Goal: Task Accomplishment & Management: Complete application form

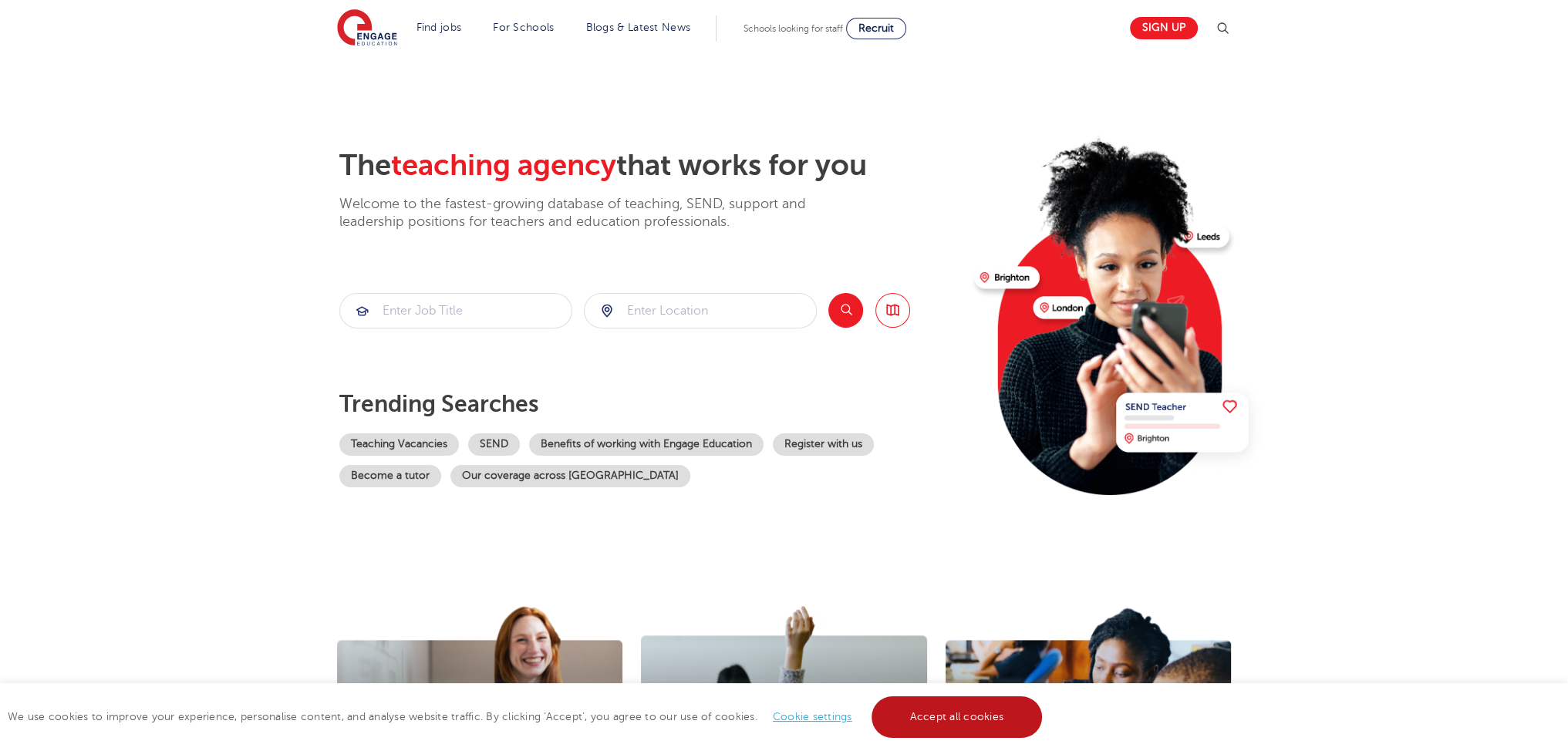
click at [1016, 737] on link "Accept all cookies" at bounding box center [957, 716] width 171 height 42
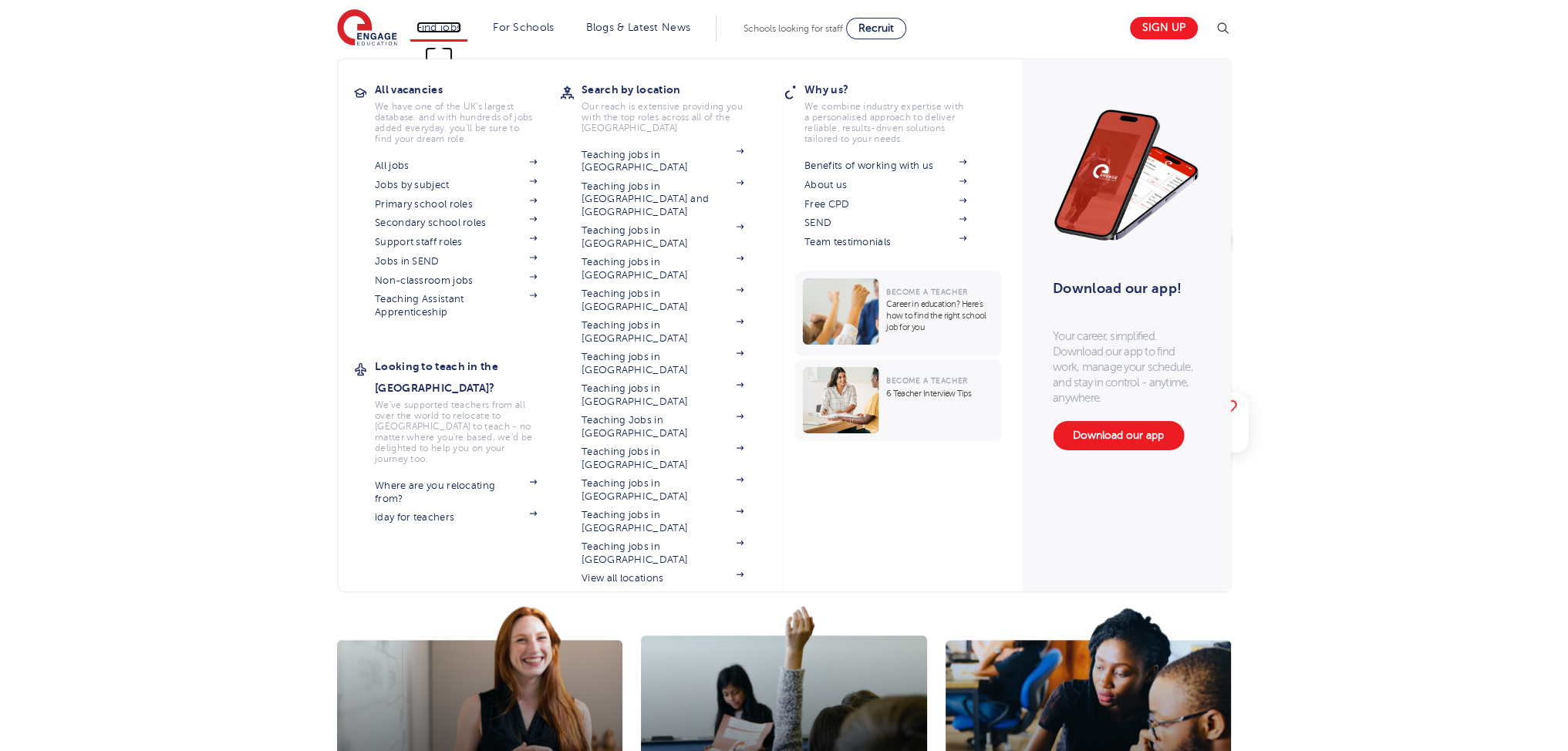
click at [429, 21] on link "Find jobs" at bounding box center [439, 27] width 46 height 11
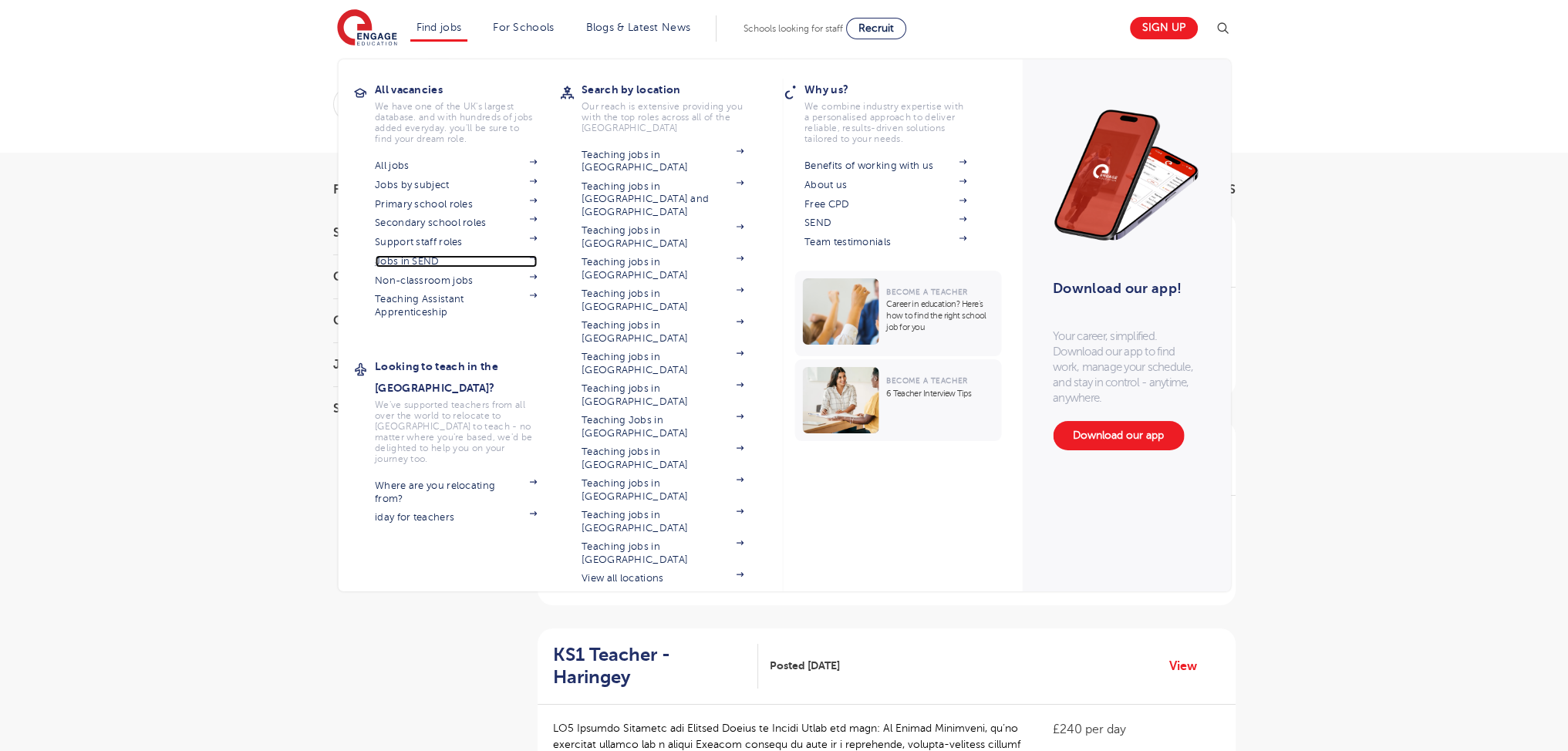
click at [438, 260] on link "Jobs in SEND" at bounding box center [456, 261] width 162 height 12
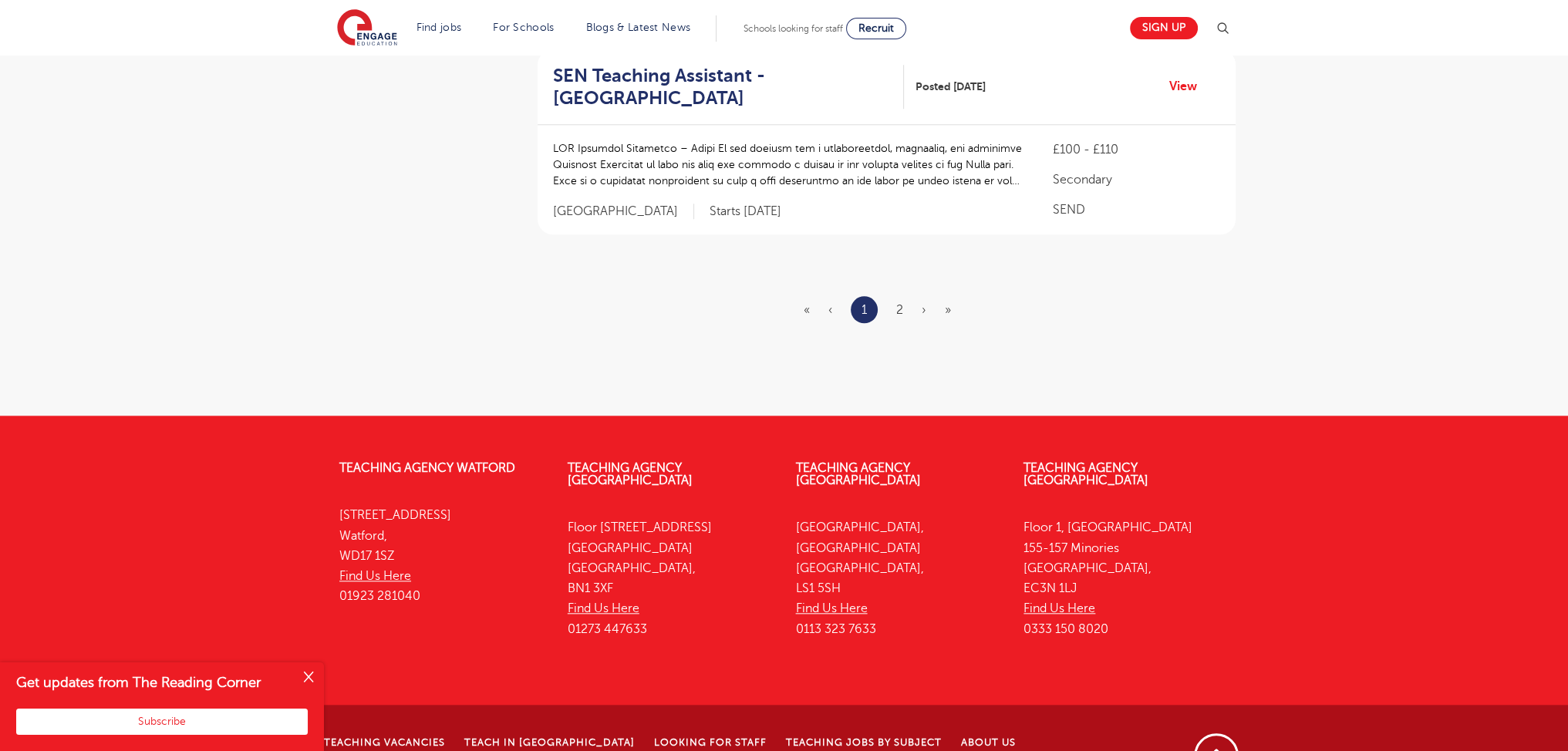
scroll to position [2017, 0]
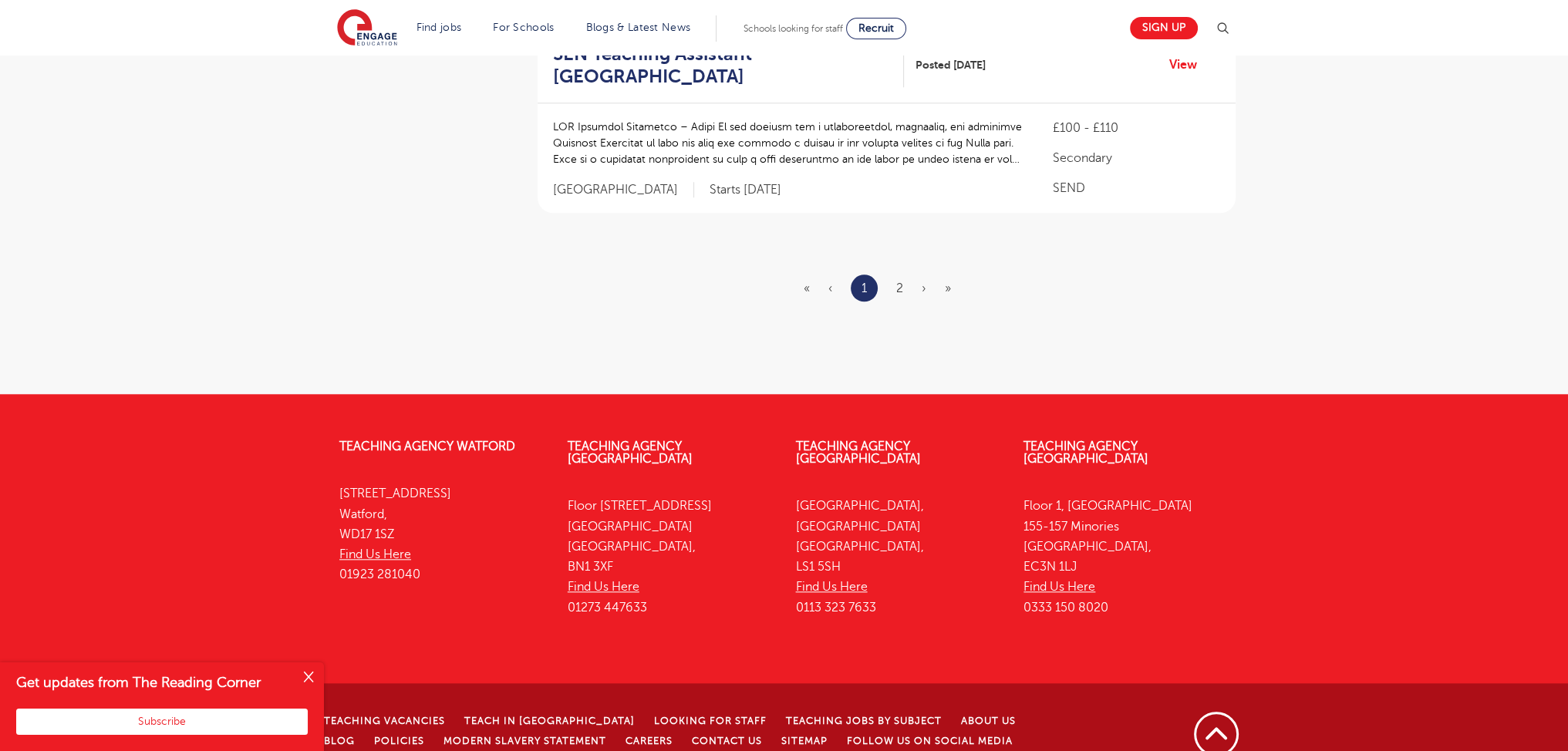
click at [895, 274] on ul "« ‹ 1 2 › »" at bounding box center [887, 287] width 166 height 27
click at [901, 282] on link "2" at bounding box center [899, 288] width 7 height 14
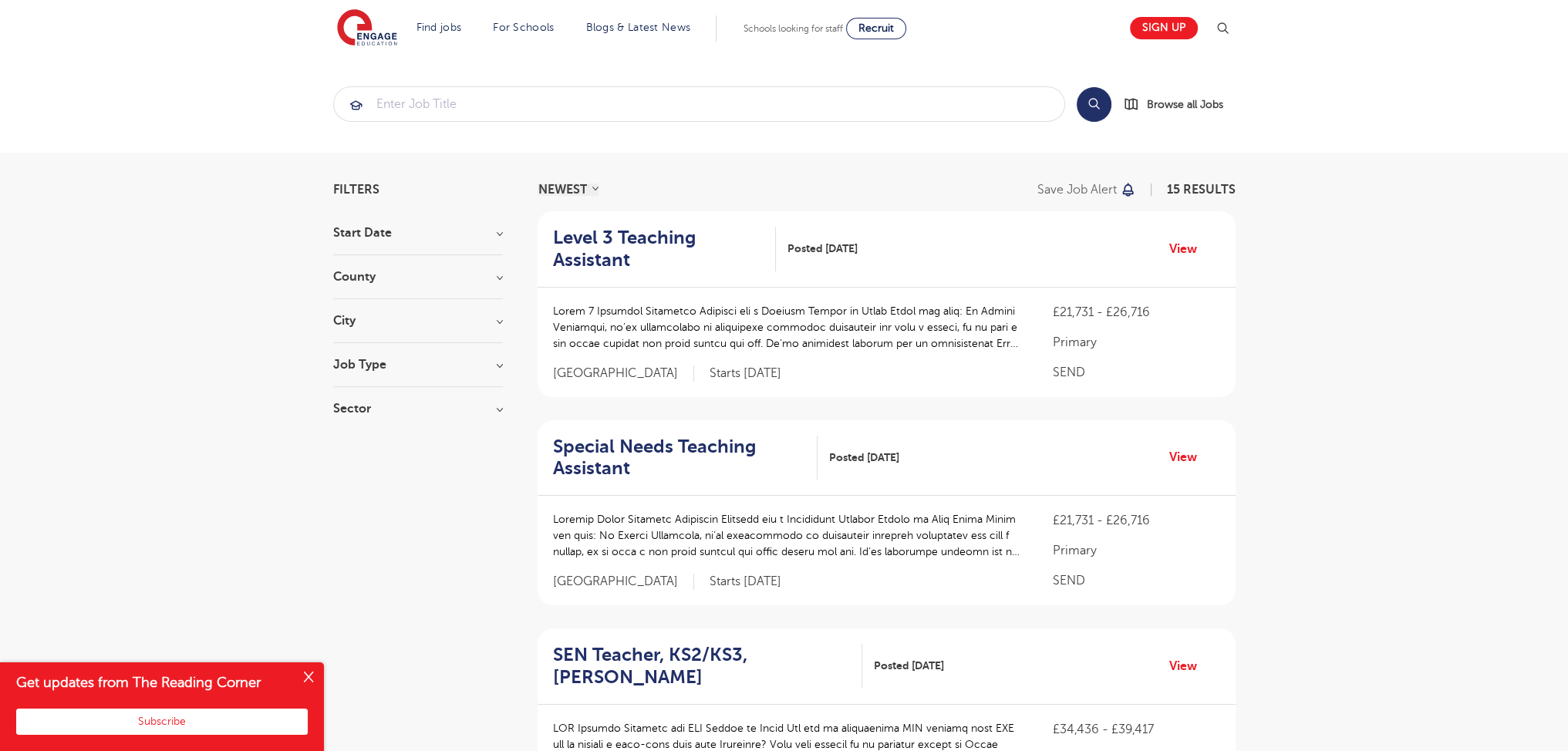
scroll to position [1042, 0]
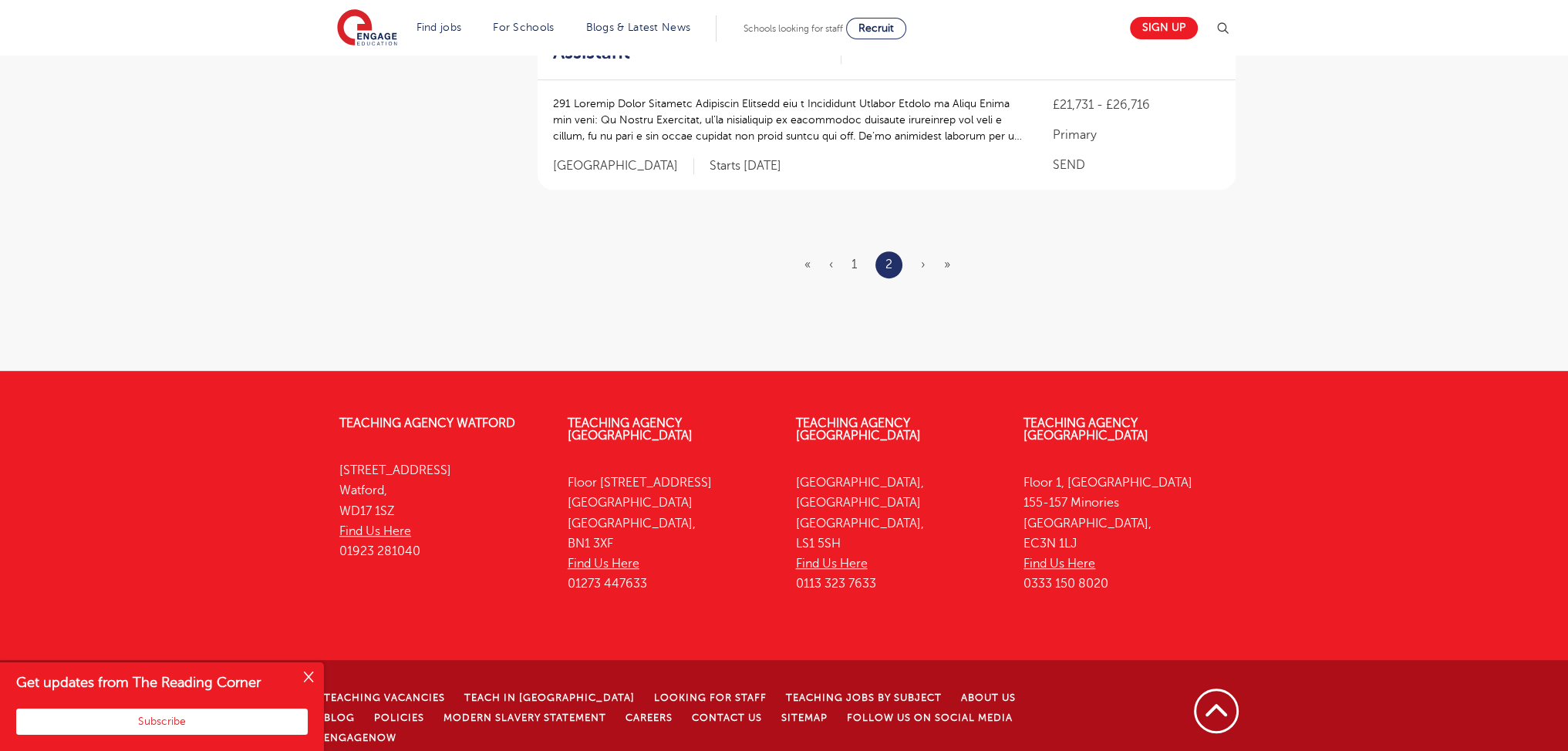
click at [922, 269] on span "›" at bounding box center [923, 264] width 5 height 14
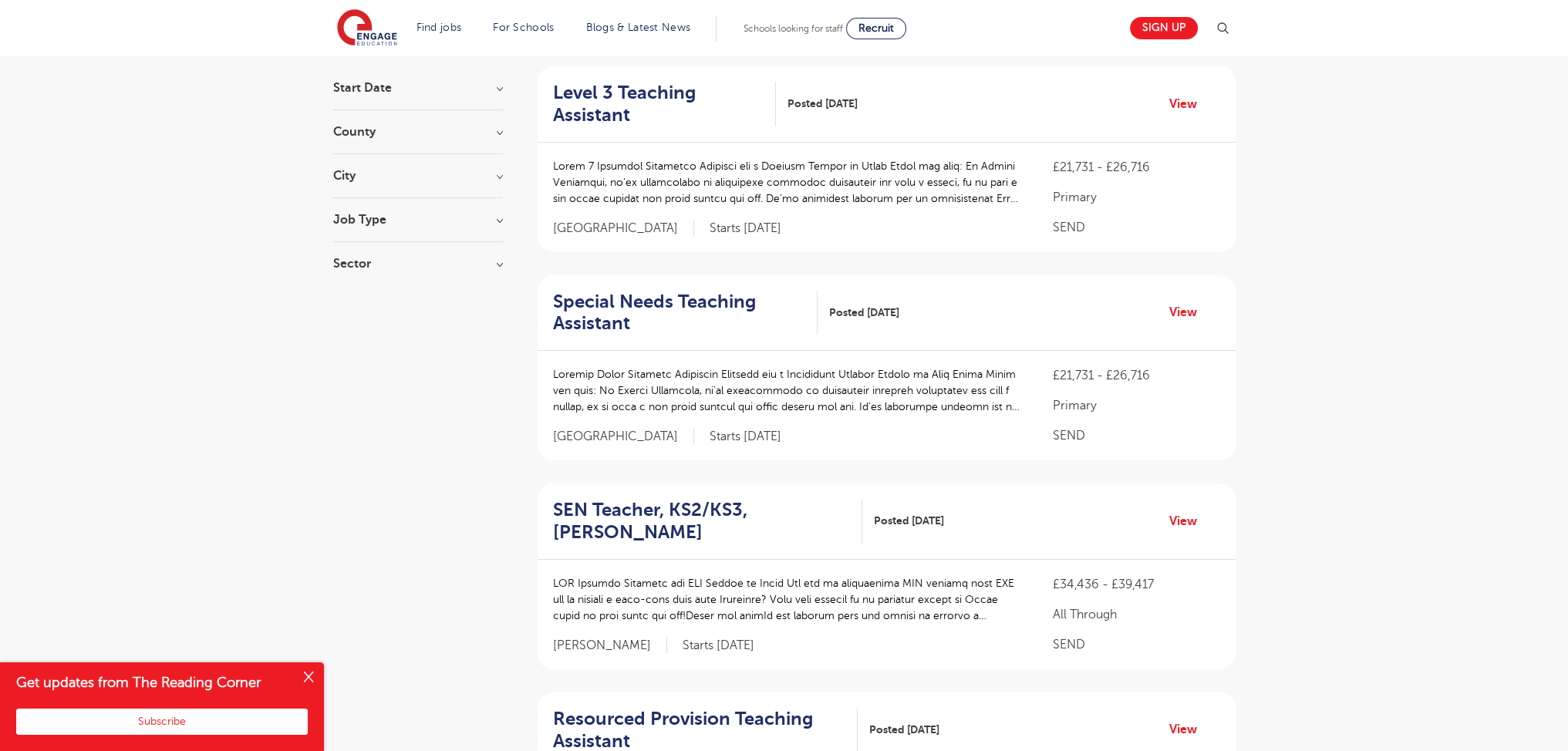
scroll to position [0, 0]
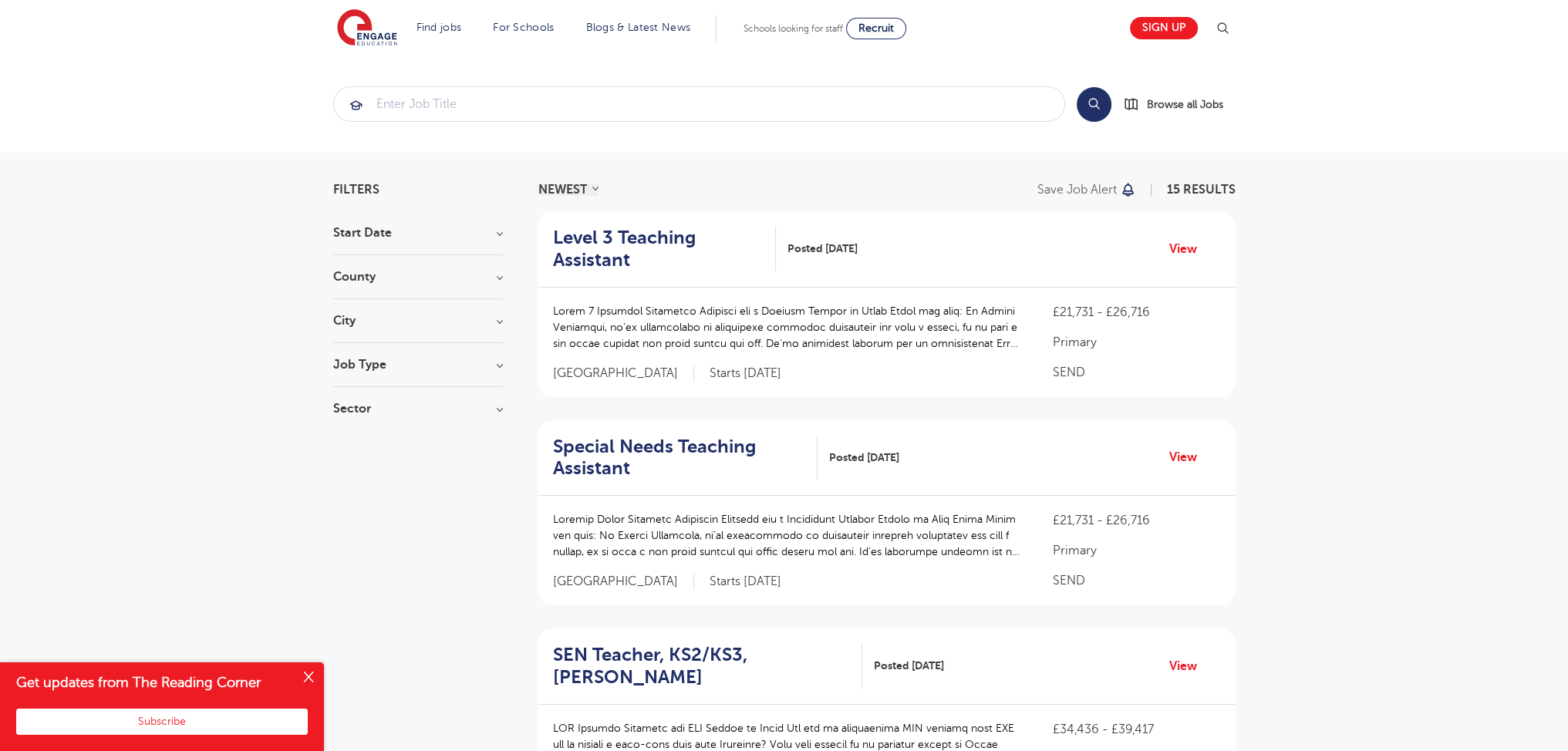
click at [371, 362] on h3 "Job Type" at bounding box center [418, 364] width 170 height 12
click at [384, 469] on span "Permanent" at bounding box center [387, 468] width 62 height 14
click at [367, 469] on input "Permanent 10" at bounding box center [361, 466] width 10 height 10
checkbox input "true"
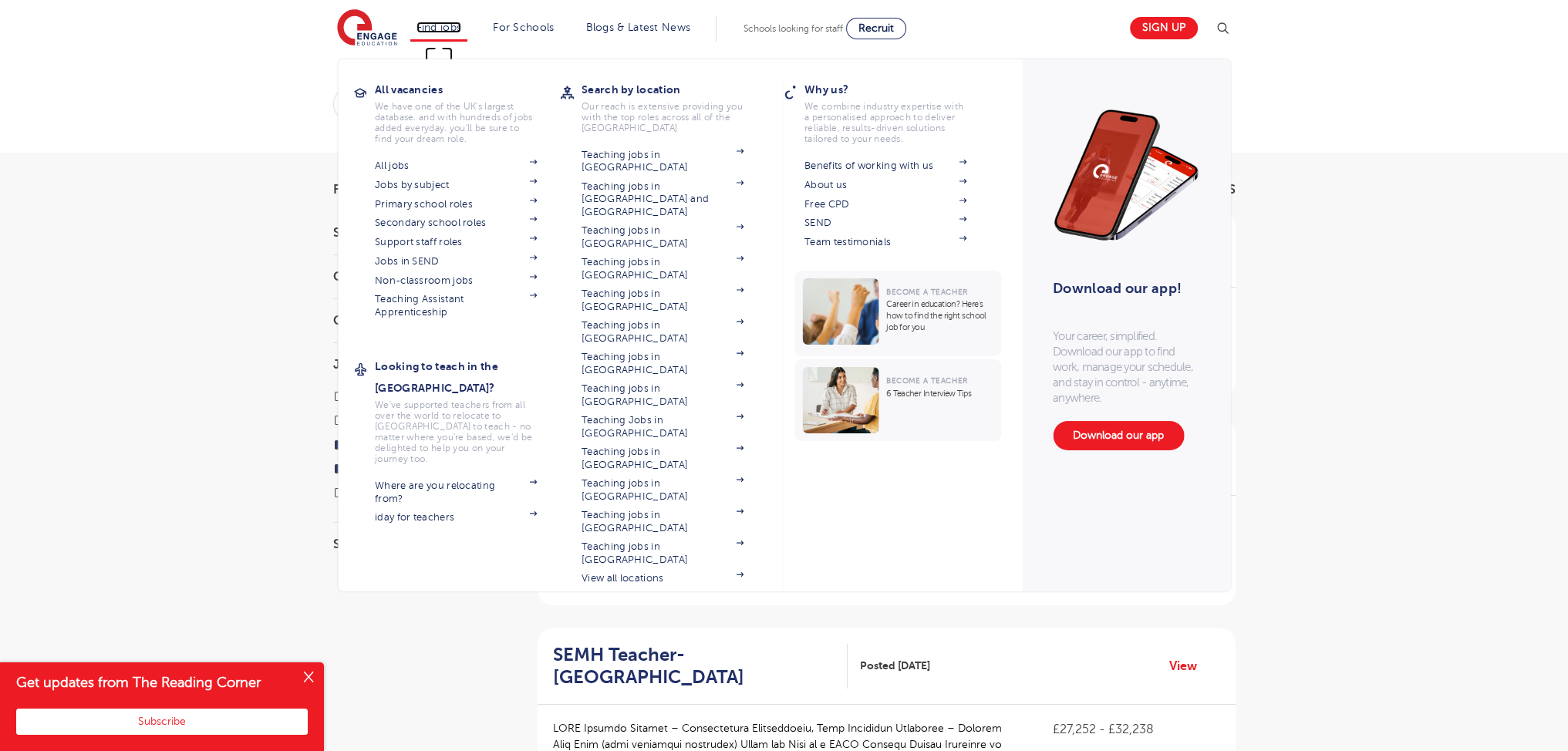
click at [444, 29] on link "Find jobs" at bounding box center [439, 27] width 46 height 11
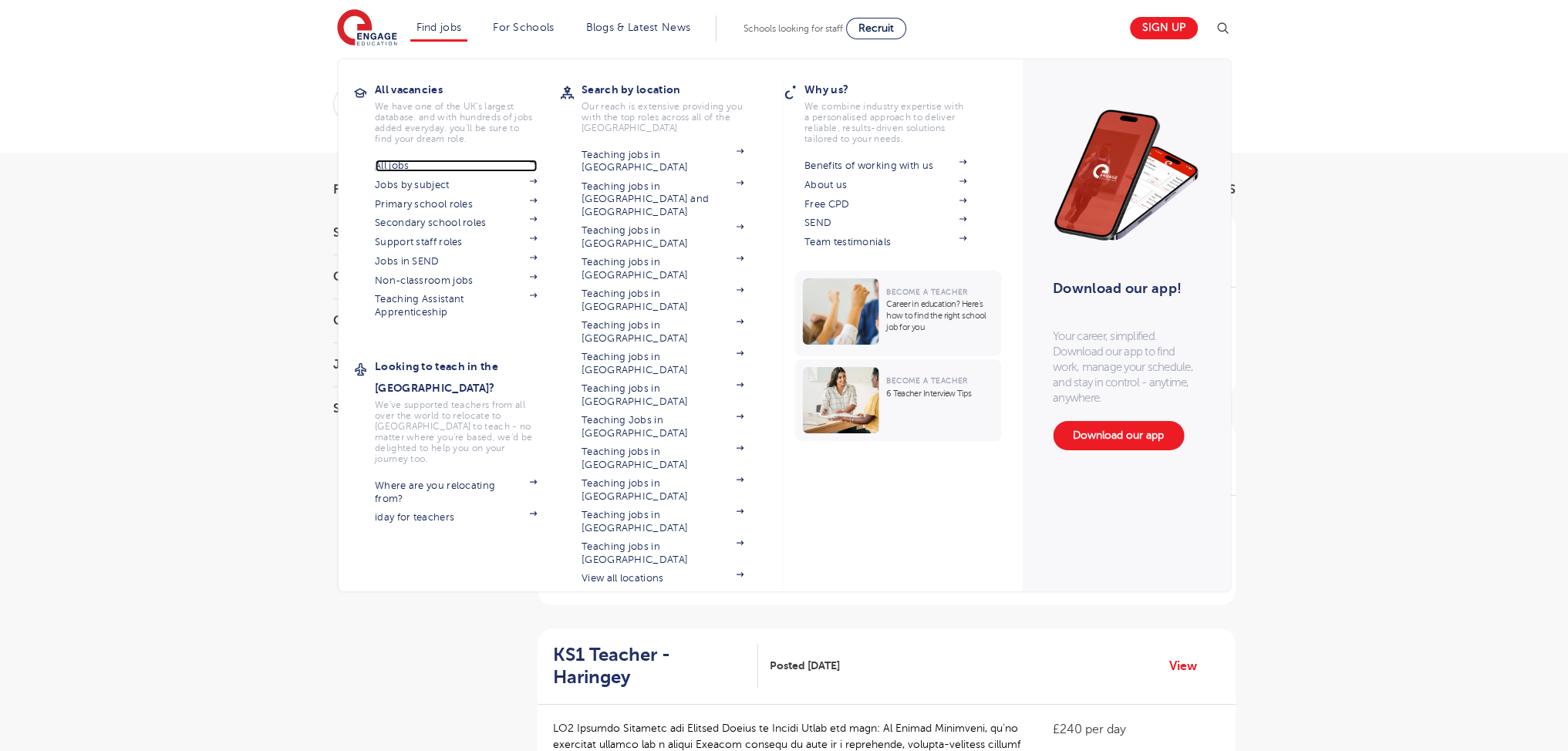
click at [405, 171] on link "All jobs" at bounding box center [456, 165] width 162 height 12
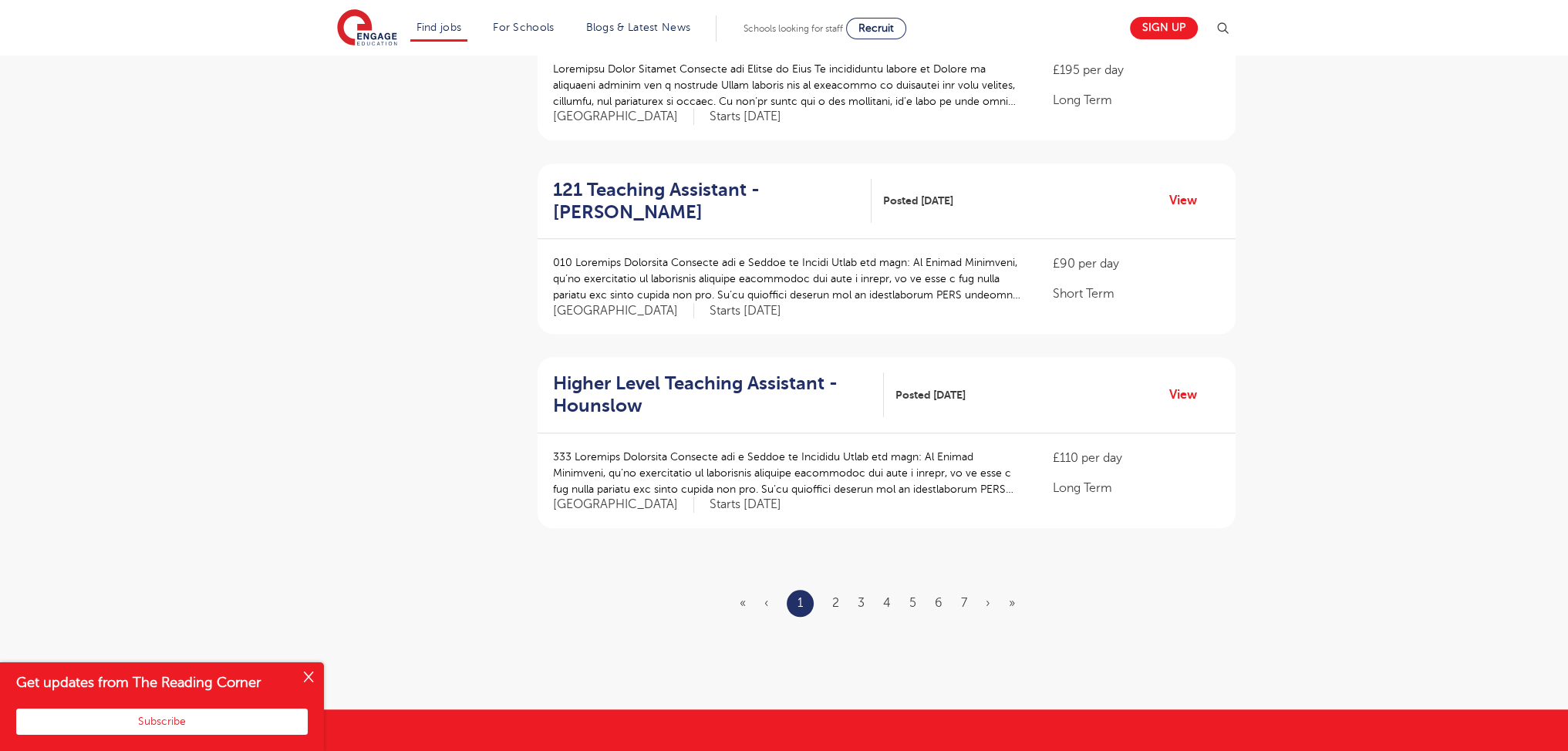
scroll to position [1634, 0]
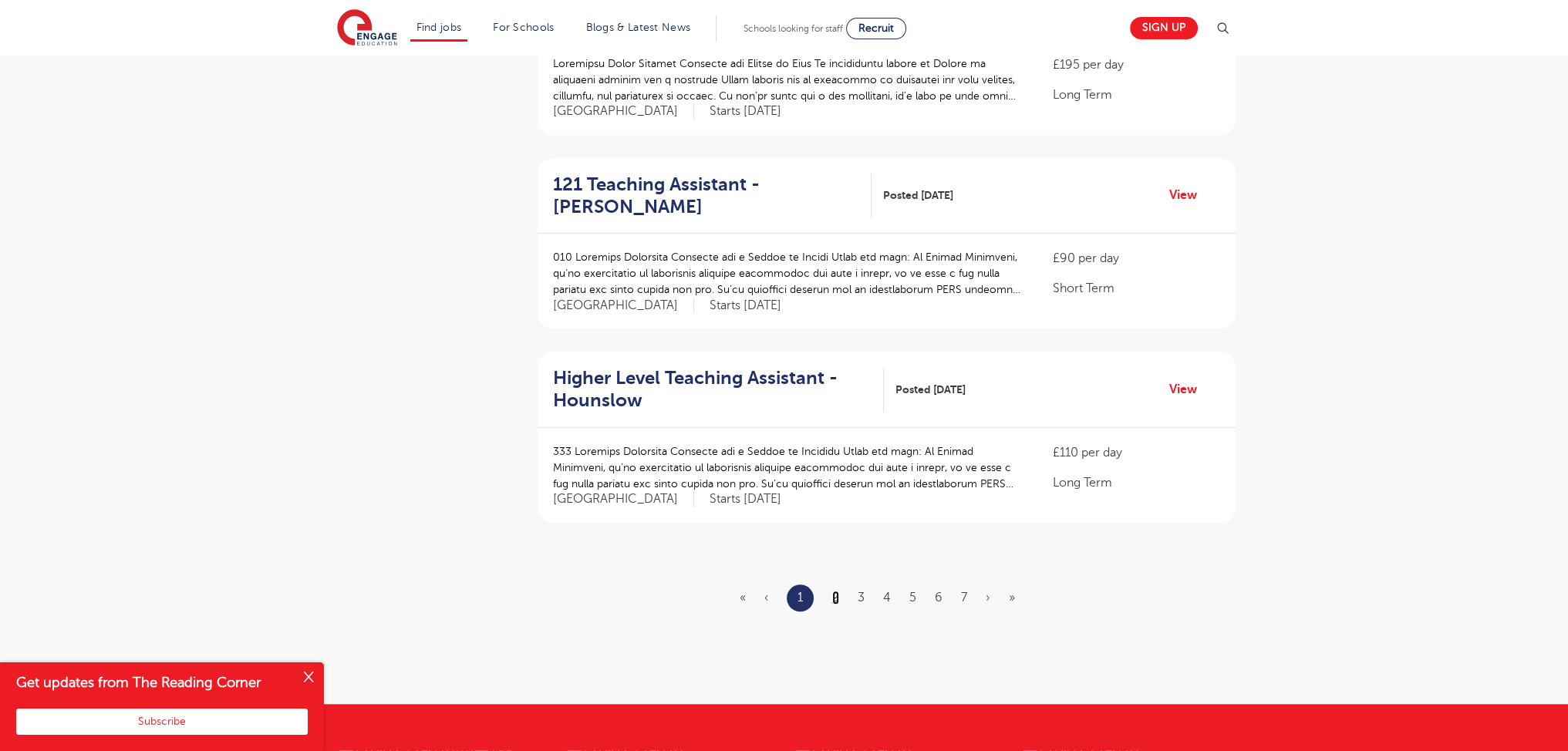
click at [838, 591] on link "2" at bounding box center [835, 597] width 7 height 14
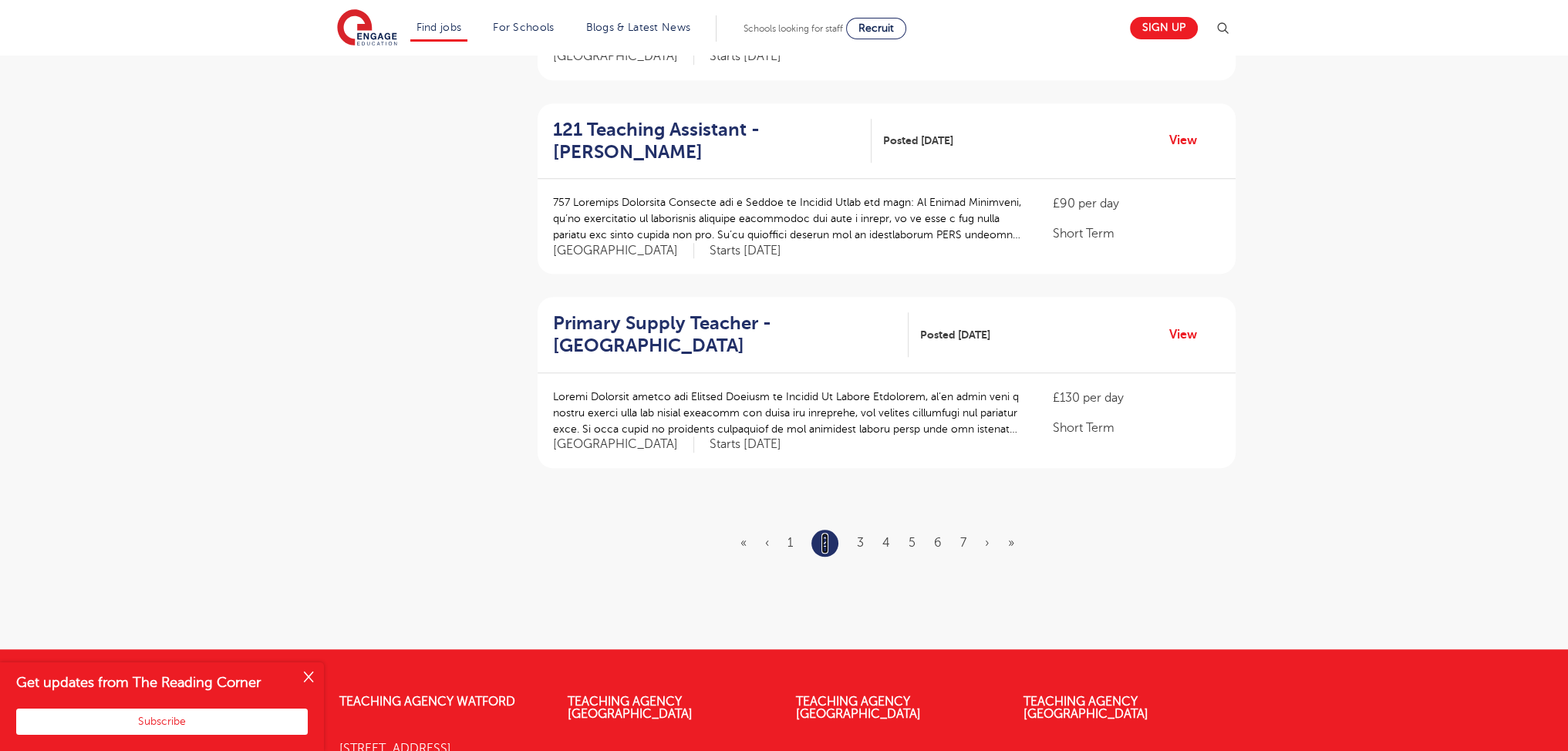
scroll to position [1891, 0]
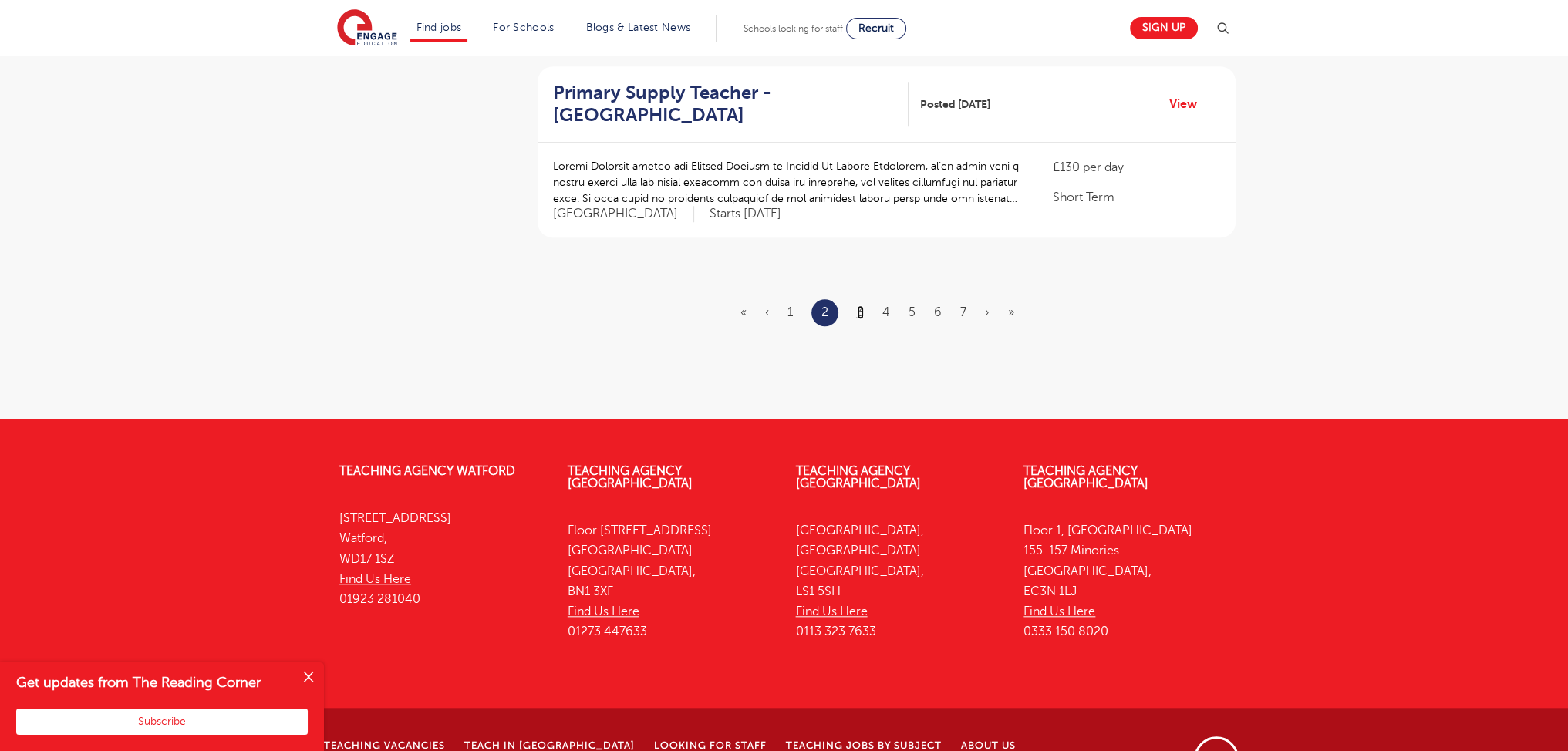
click at [859, 305] on link "3" at bounding box center [860, 312] width 7 height 14
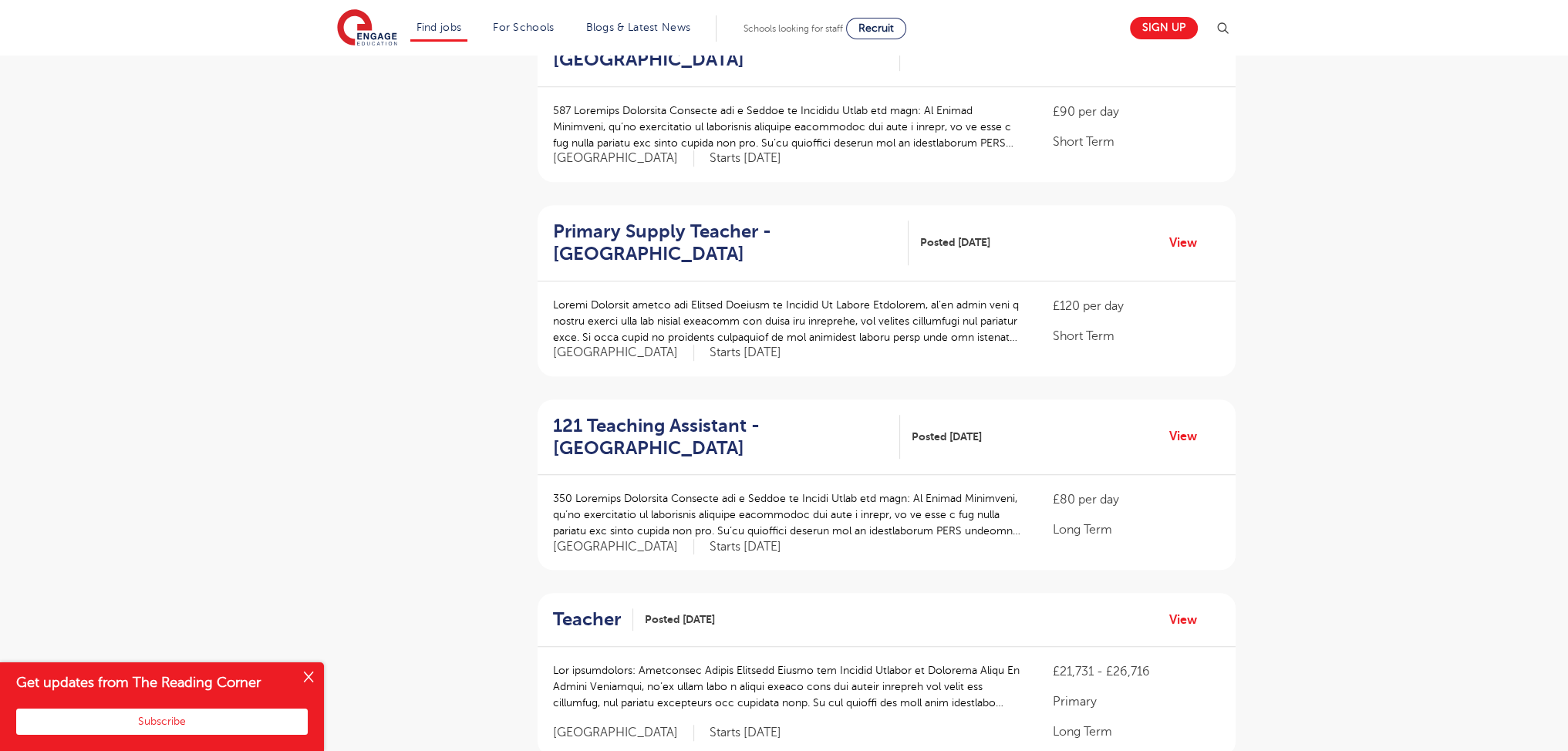
scroll to position [1908, 0]
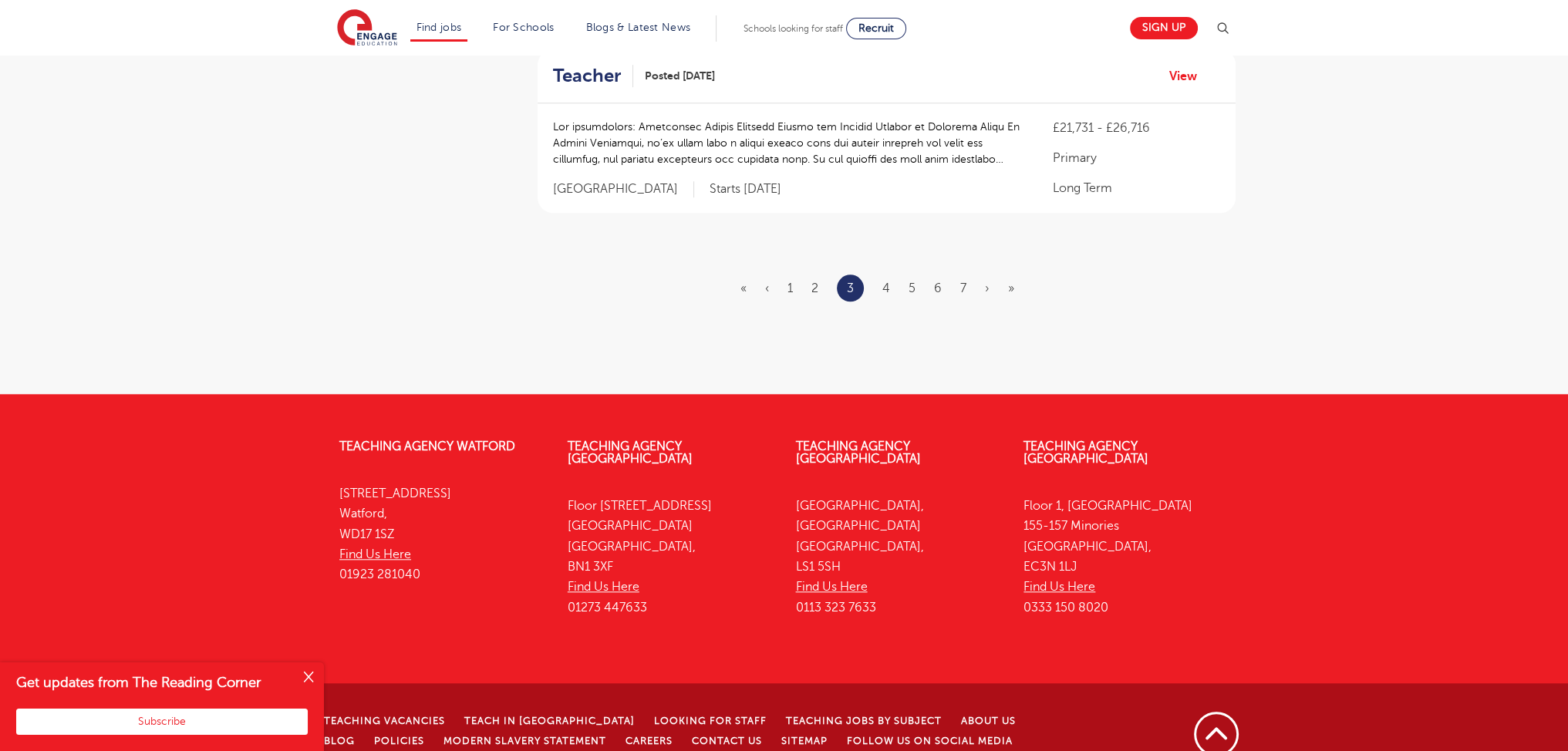
click at [808, 274] on ul "« ‹ 1 2 3 4 5 6 7 › »" at bounding box center [886, 287] width 292 height 27
drag, startPoint x: 810, startPoint y: 259, endPoint x: 818, endPoint y: 265, distance: 10.0
click at [811, 274] on ul "« ‹ 1 2 3 4 5 6 7 › »" at bounding box center [886, 287] width 292 height 27
click at [813, 282] on link "2" at bounding box center [815, 288] width 7 height 14
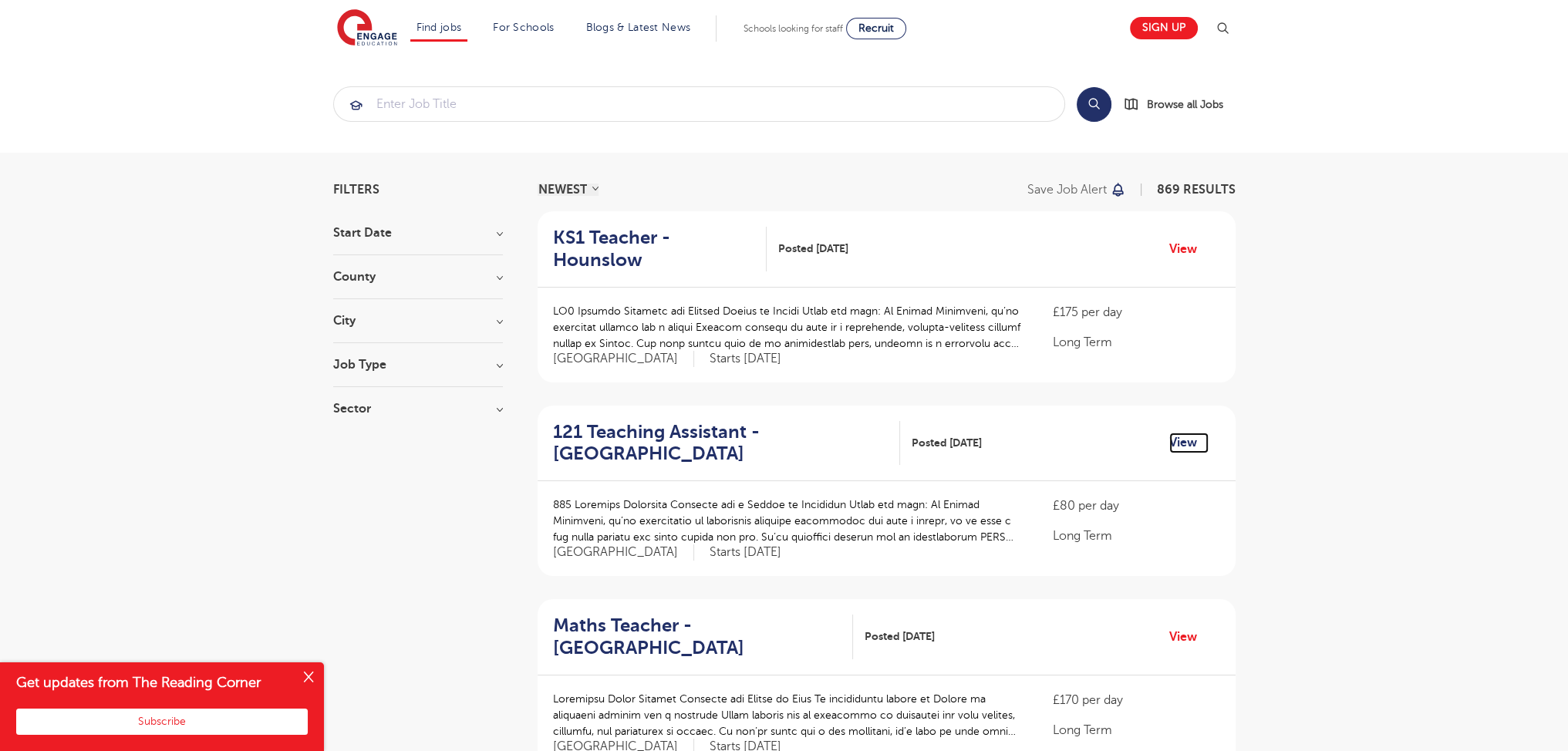
click at [1173, 433] on link "View" at bounding box center [1189, 442] width 39 height 20
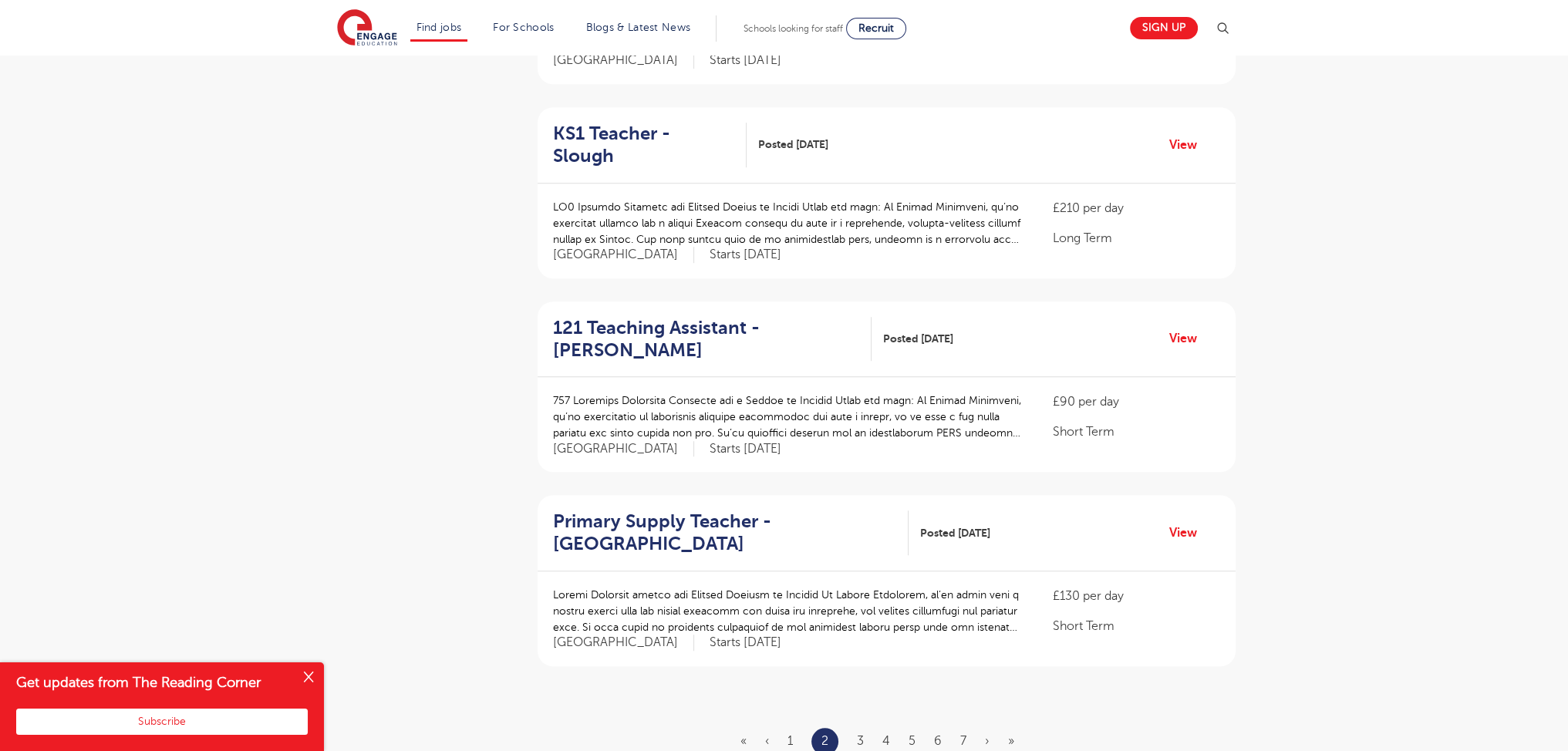
scroll to position [1394, 0]
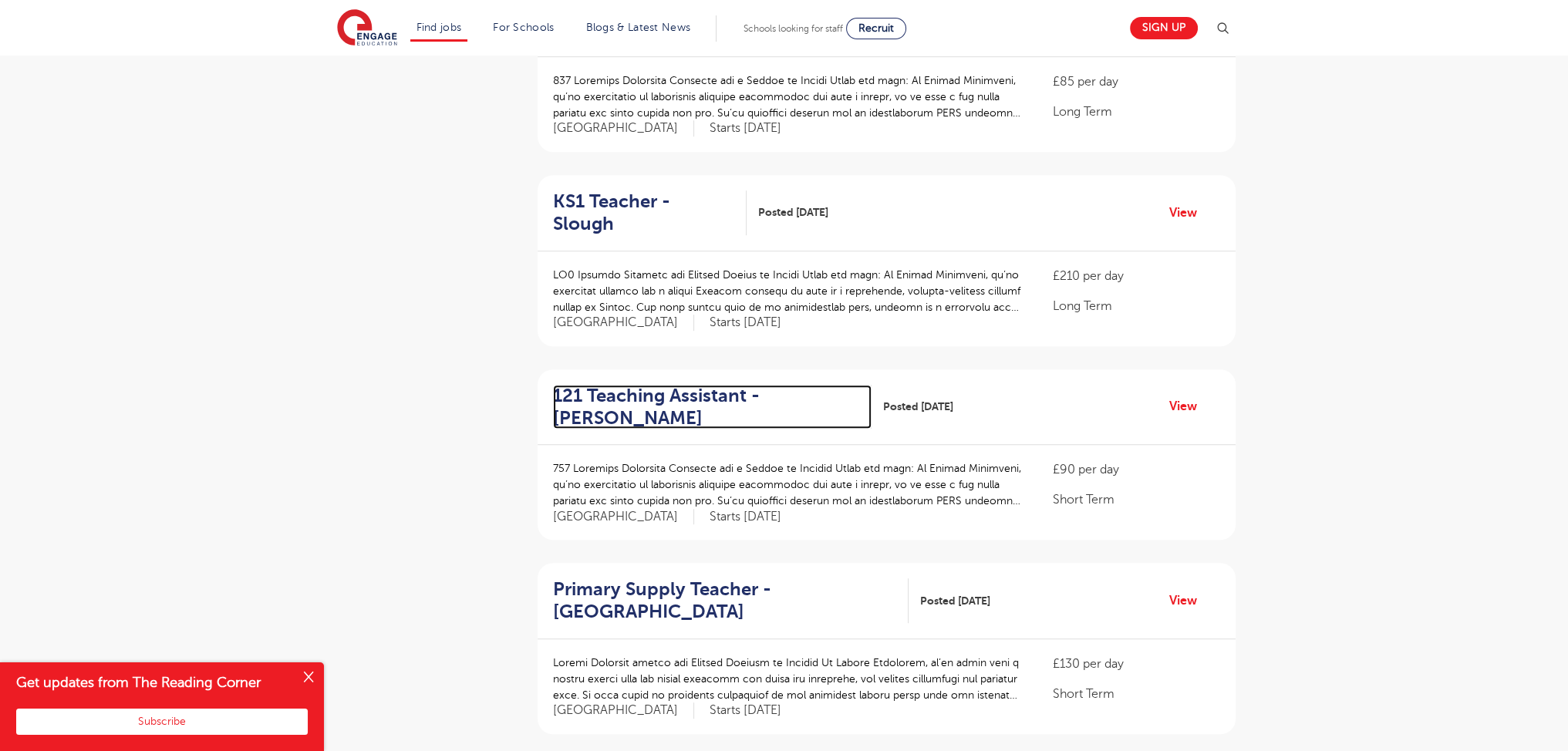
click at [722, 384] on h2 "121 Teaching Assistant - Hackney" at bounding box center [707, 407] width 306 height 45
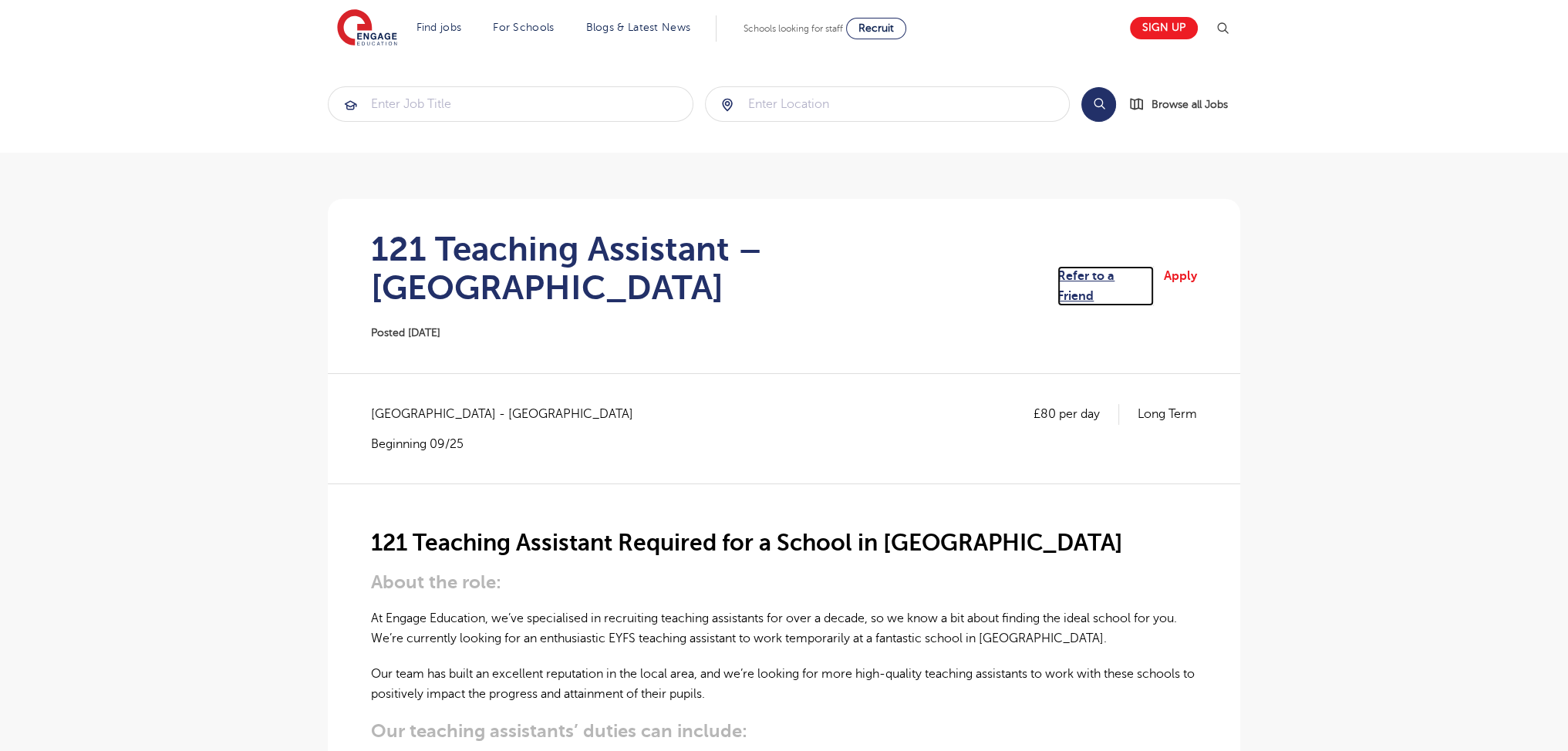
click at [1092, 266] on link "Refer to a Friend" at bounding box center [1105, 286] width 96 height 41
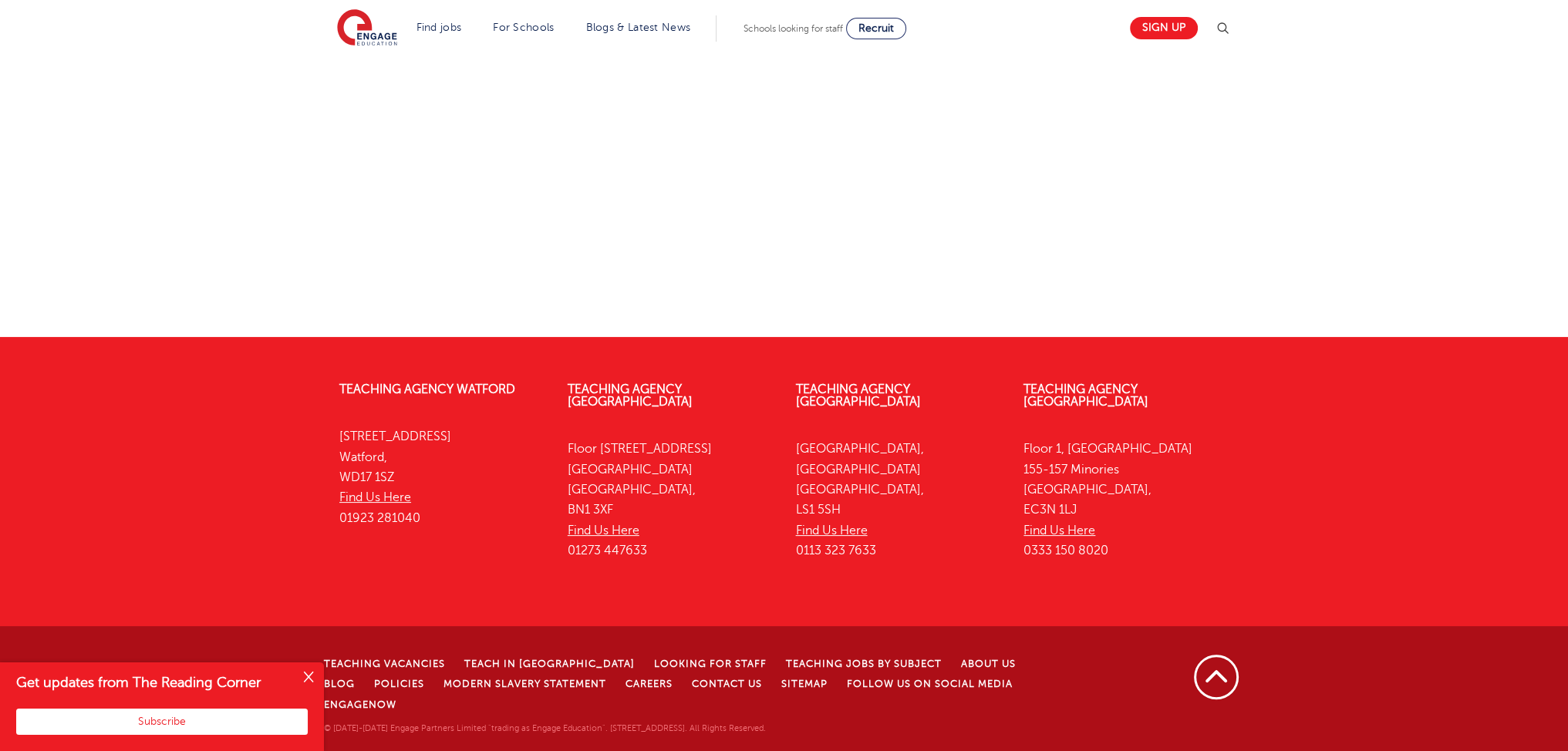
scroll to position [340, 0]
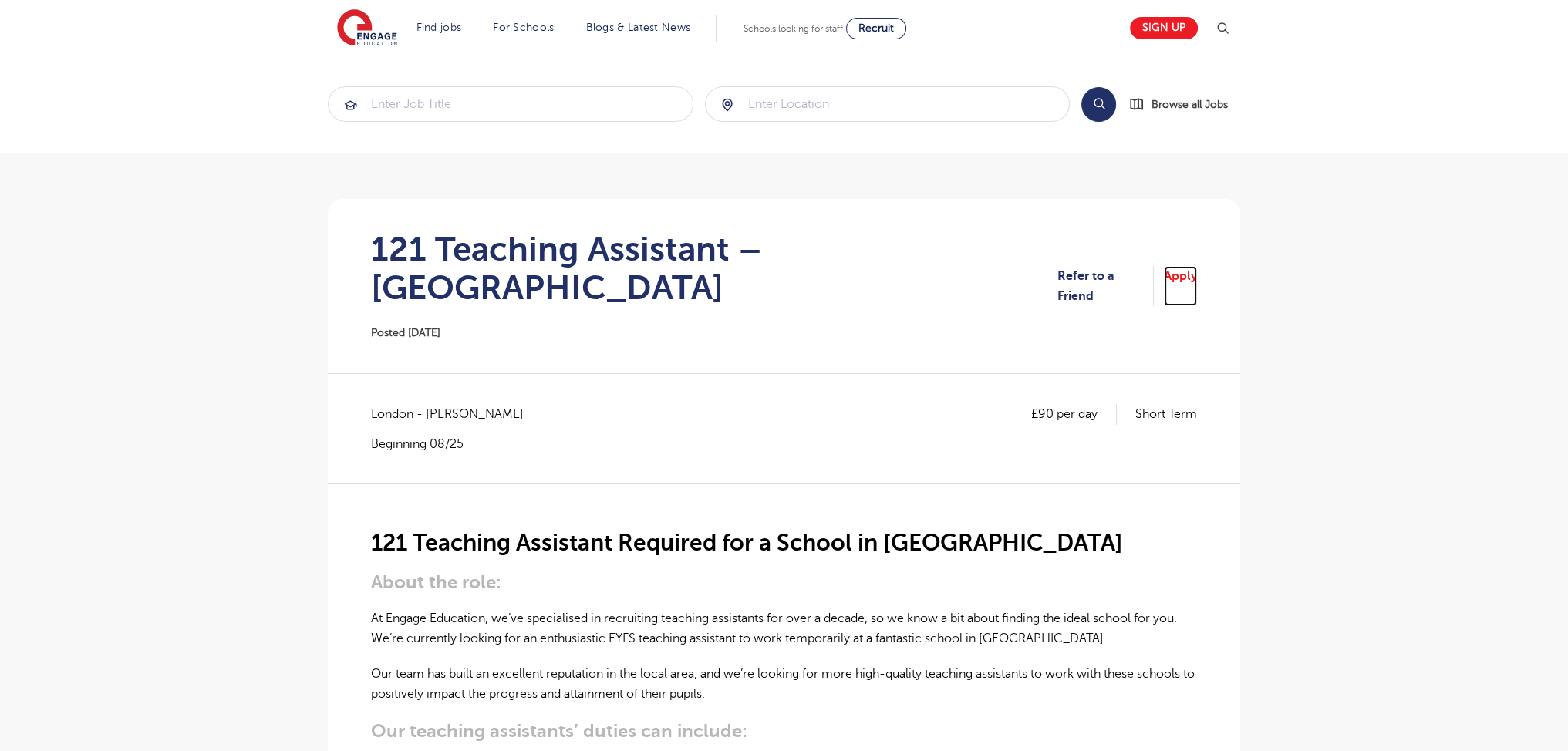
click at [1185, 275] on link "Apply" at bounding box center [1181, 286] width 34 height 41
click at [1185, 272] on link "Apply" at bounding box center [1181, 286] width 34 height 41
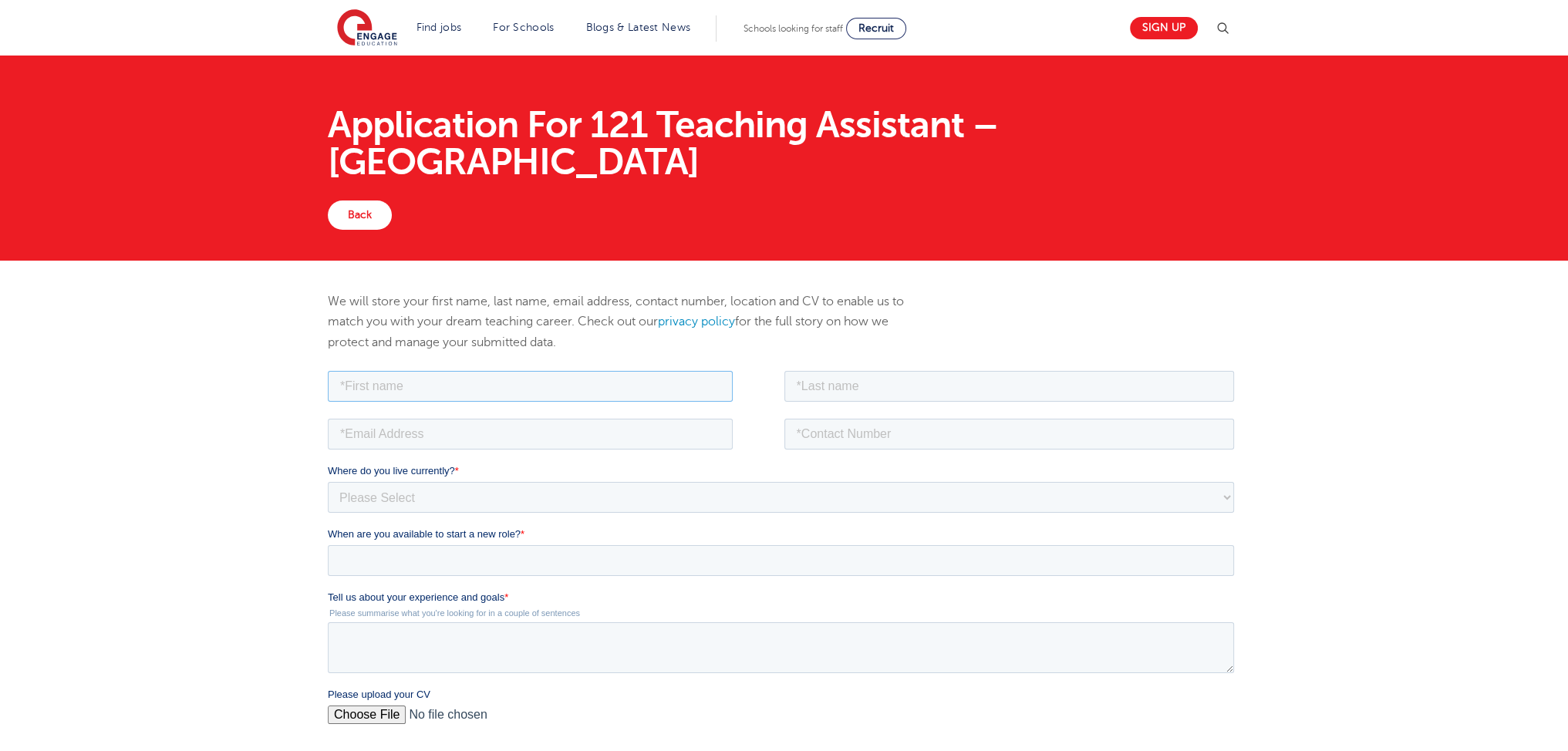
click at [412, 383] on input "text" at bounding box center [530, 385] width 405 height 31
type input "aaron"
click at [818, 377] on input "text" at bounding box center [1010, 385] width 451 height 31
type input "ferguson"
click at [358, 437] on input "email" at bounding box center [530, 433] width 405 height 31
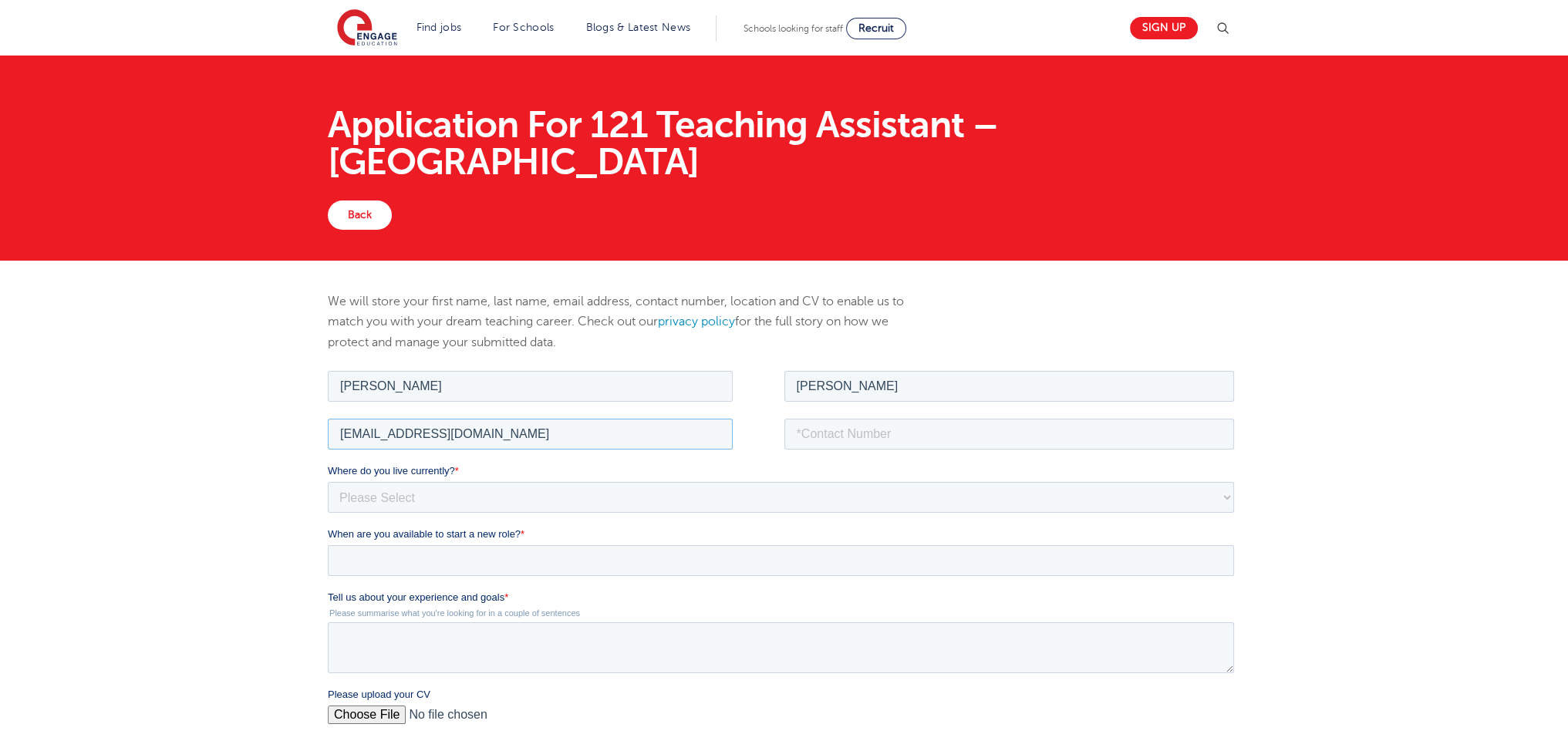
type input "alexgood666@yahoo.com"
click at [820, 435] on input "tel" at bounding box center [1010, 433] width 451 height 31
type input "07376943462"
click at [377, 493] on select "Please Select UK Canada Ireland Australia New Zealand Europe USA South Africa J…" at bounding box center [780, 496] width 906 height 31
select select "UK"
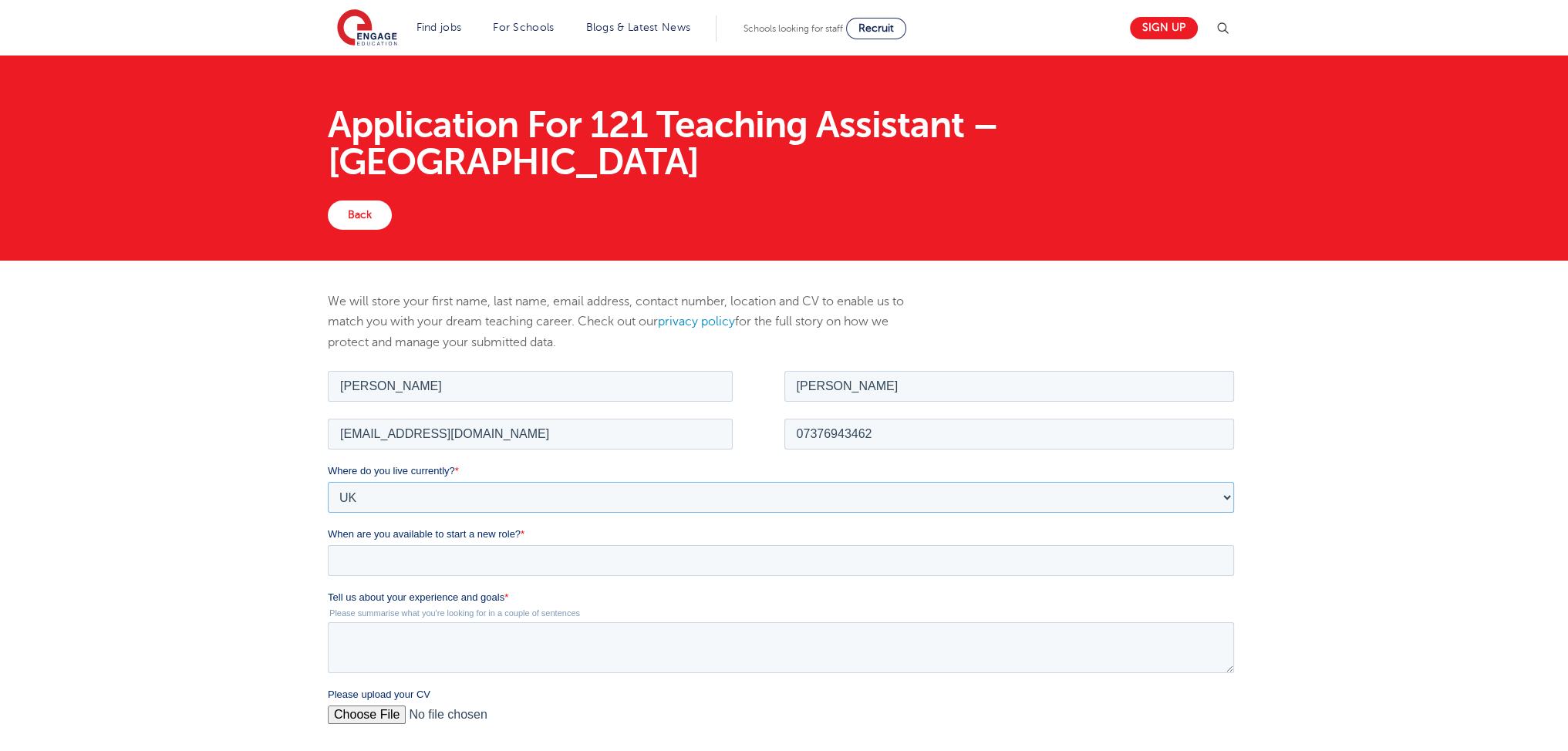
click at [328, 481] on select "Please Select UK Canada Ireland Australia New Zealand Europe USA South Africa J…" at bounding box center [780, 496] width 906 height 31
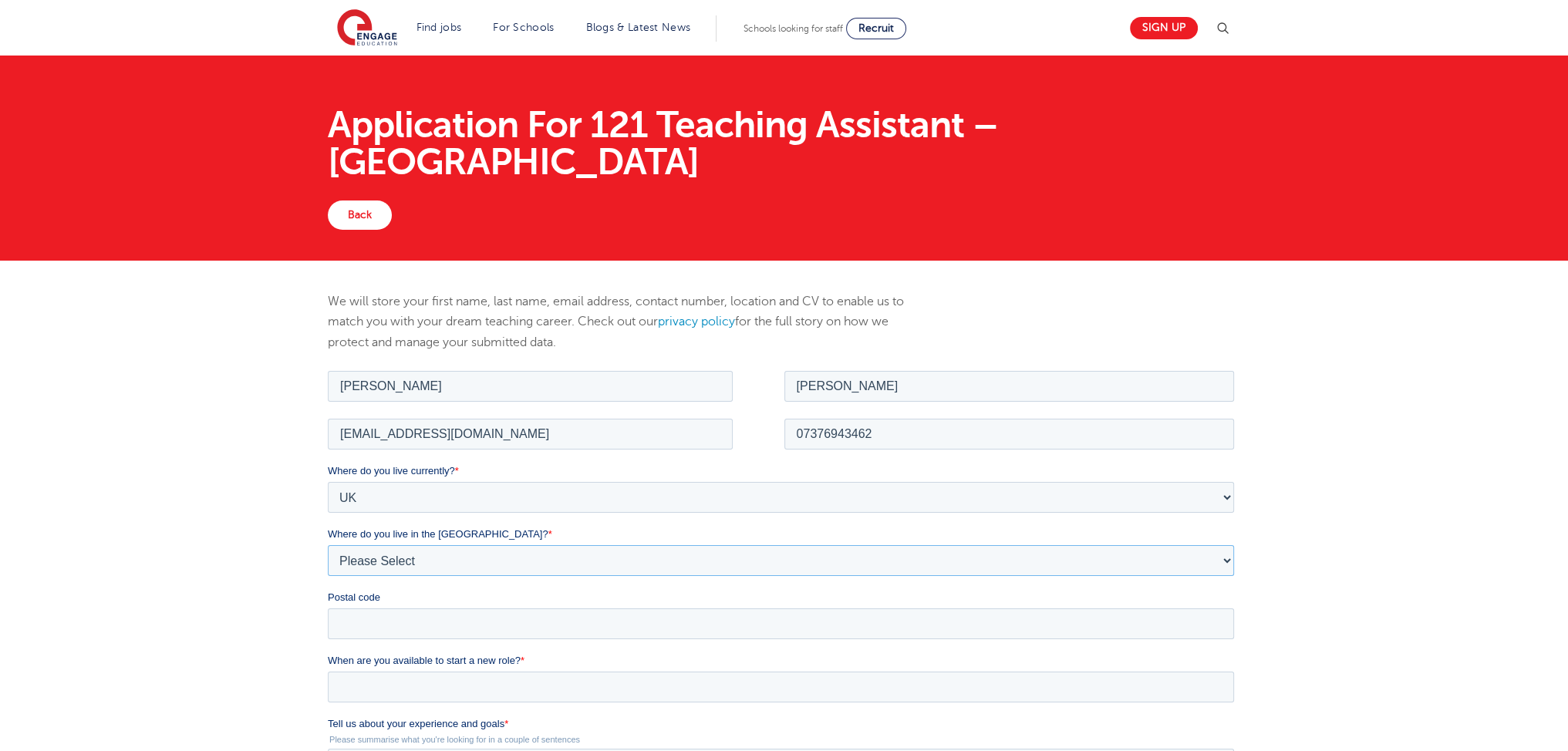
click at [375, 557] on select "Please Select Overseas Barnsley Bedfordshire Berkshire Bournemouth Bracknell Fo…" at bounding box center [780, 560] width 906 height 31
select select "City of London"
click at [328, 545] on select "Please Select Overseas Barnsley Bedfordshire Berkshire Bournemouth Bracknell Fo…" at bounding box center [780, 560] width 906 height 31
click at [362, 623] on input "Postal code" at bounding box center [780, 622] width 906 height 31
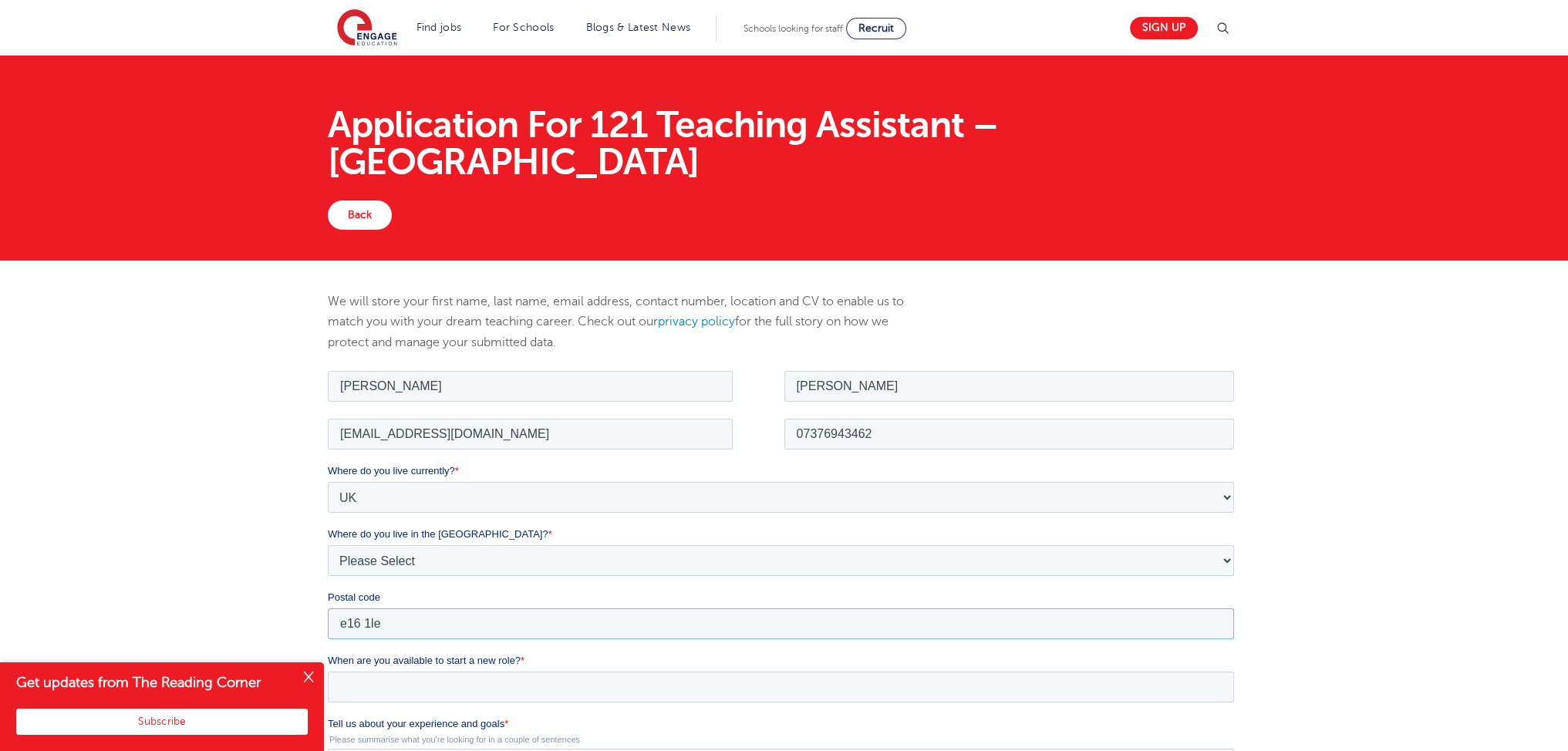
scroll to position [206, 0]
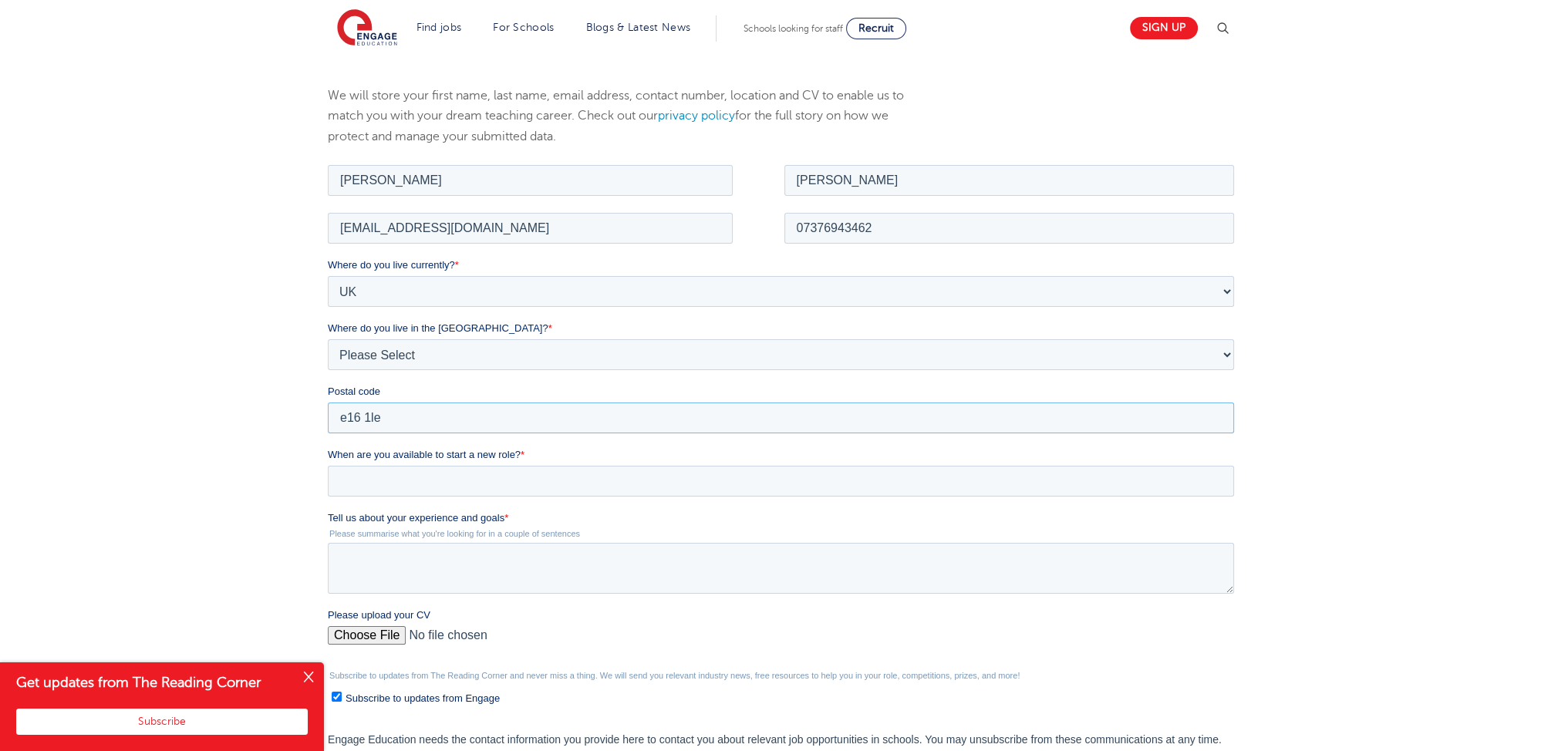
type input "e16 1le"
click at [351, 480] on input "When are you available to start a new role? *" at bounding box center [780, 480] width 906 height 31
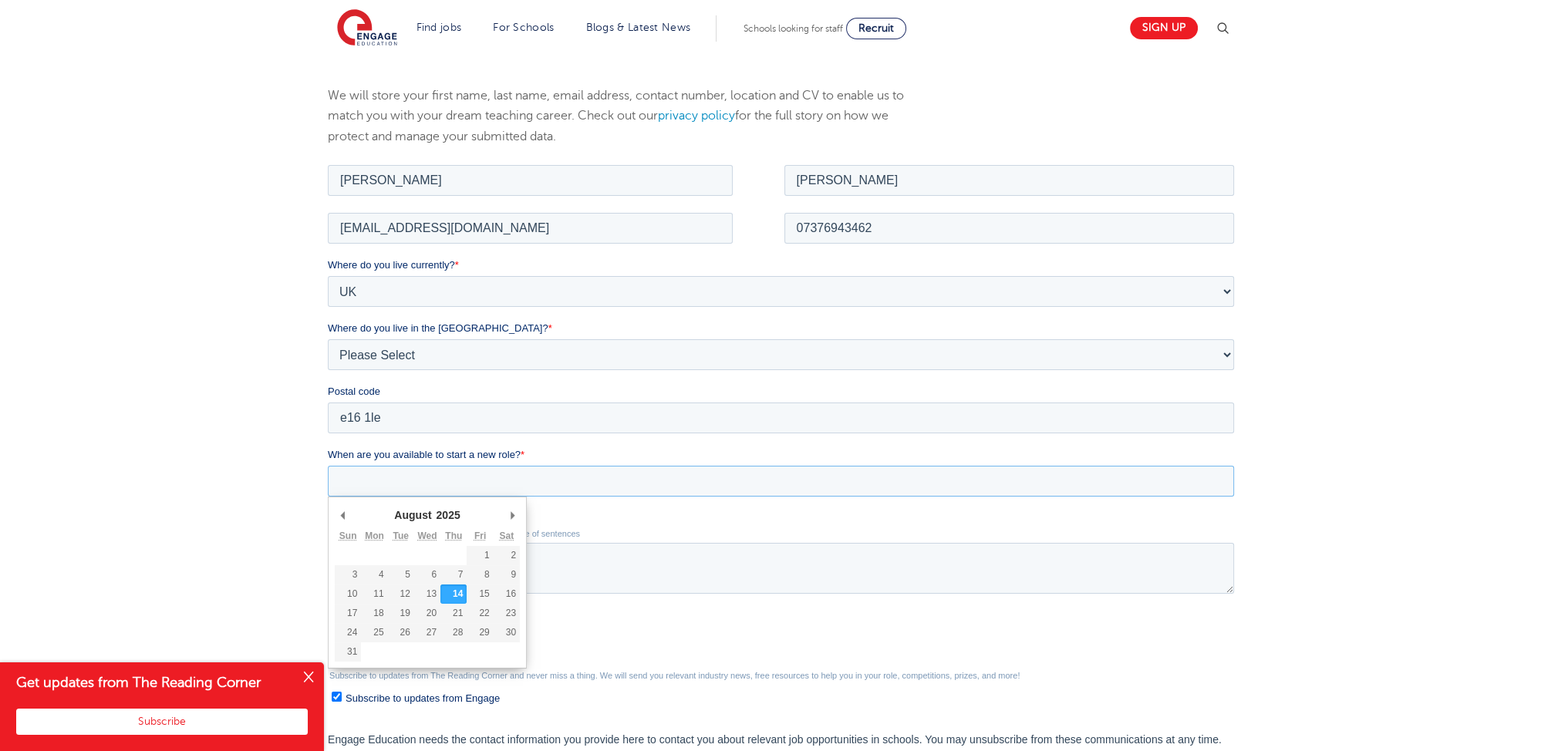
type div "2025-08-14"
type input "2025/08/14"
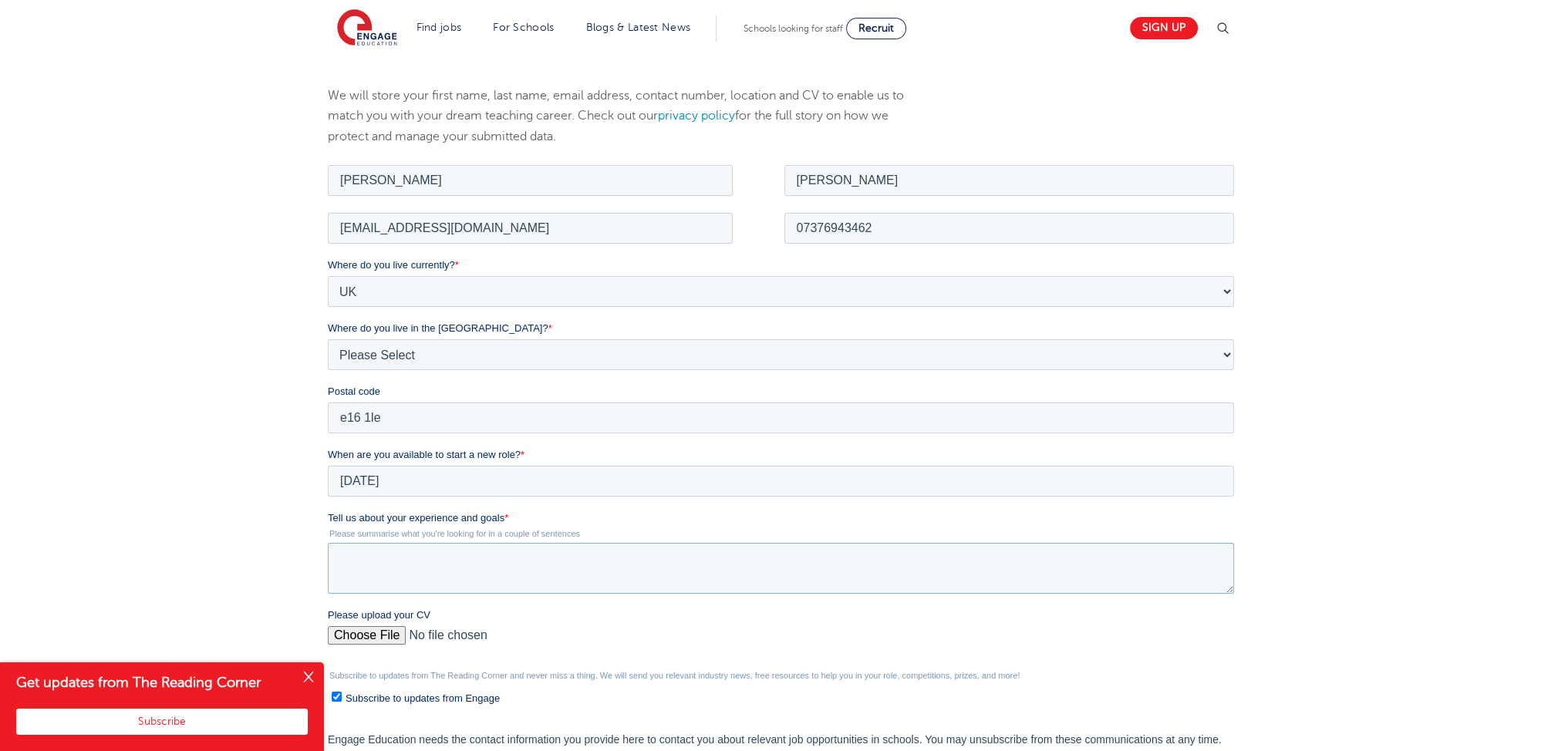
click at [391, 586] on textarea "Tell us about your experience and goals *" at bounding box center [780, 567] width 906 height 51
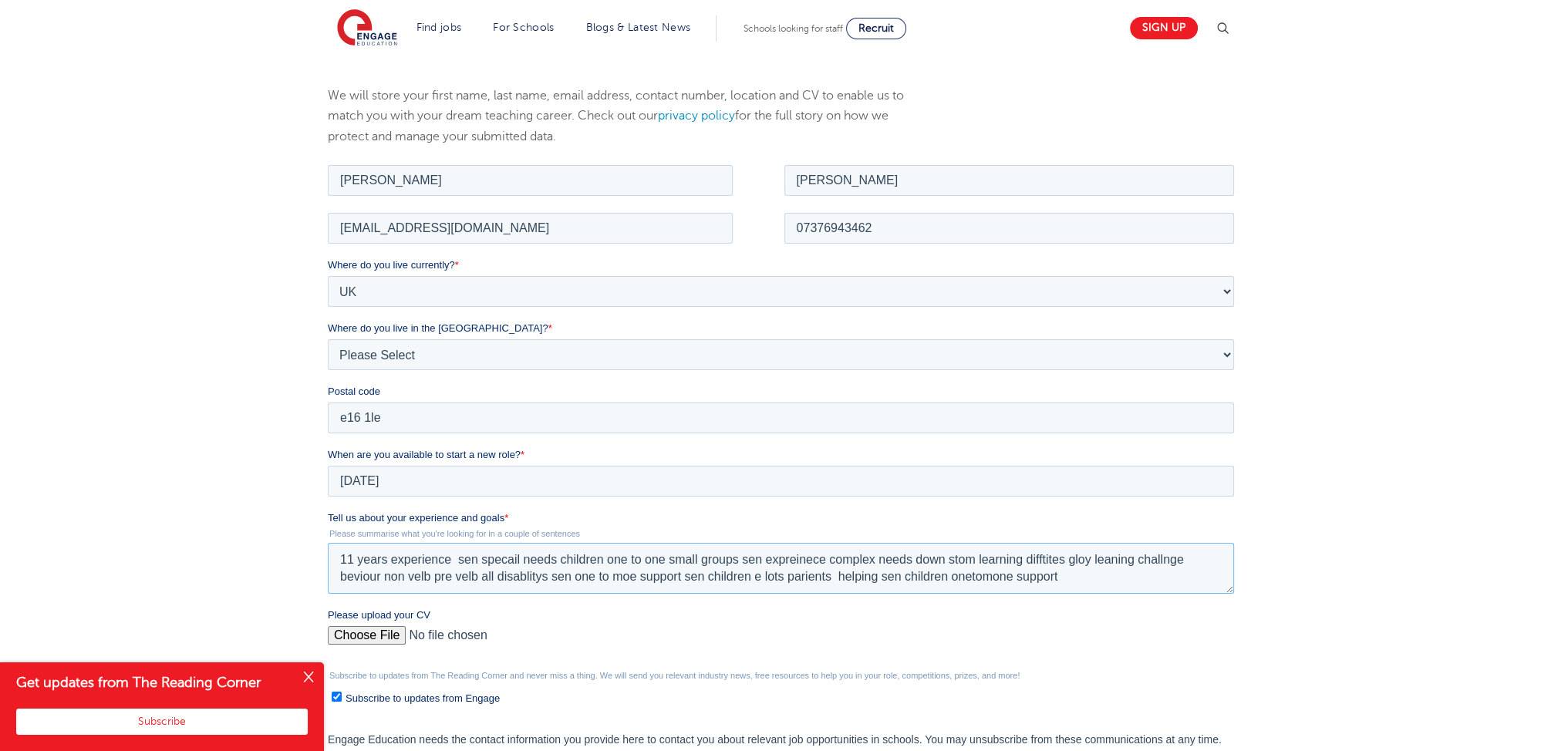
type textarea "11 years experience sen specail needs children one to one small groups sen expr…"
click at [336, 632] on input "Please upload your CV" at bounding box center [780, 640] width 906 height 31
type input "C:\fakepath\aaron3333 444 (1) (1) (1) (23) (1) (6) (8) (6) (1) (1).pdf"
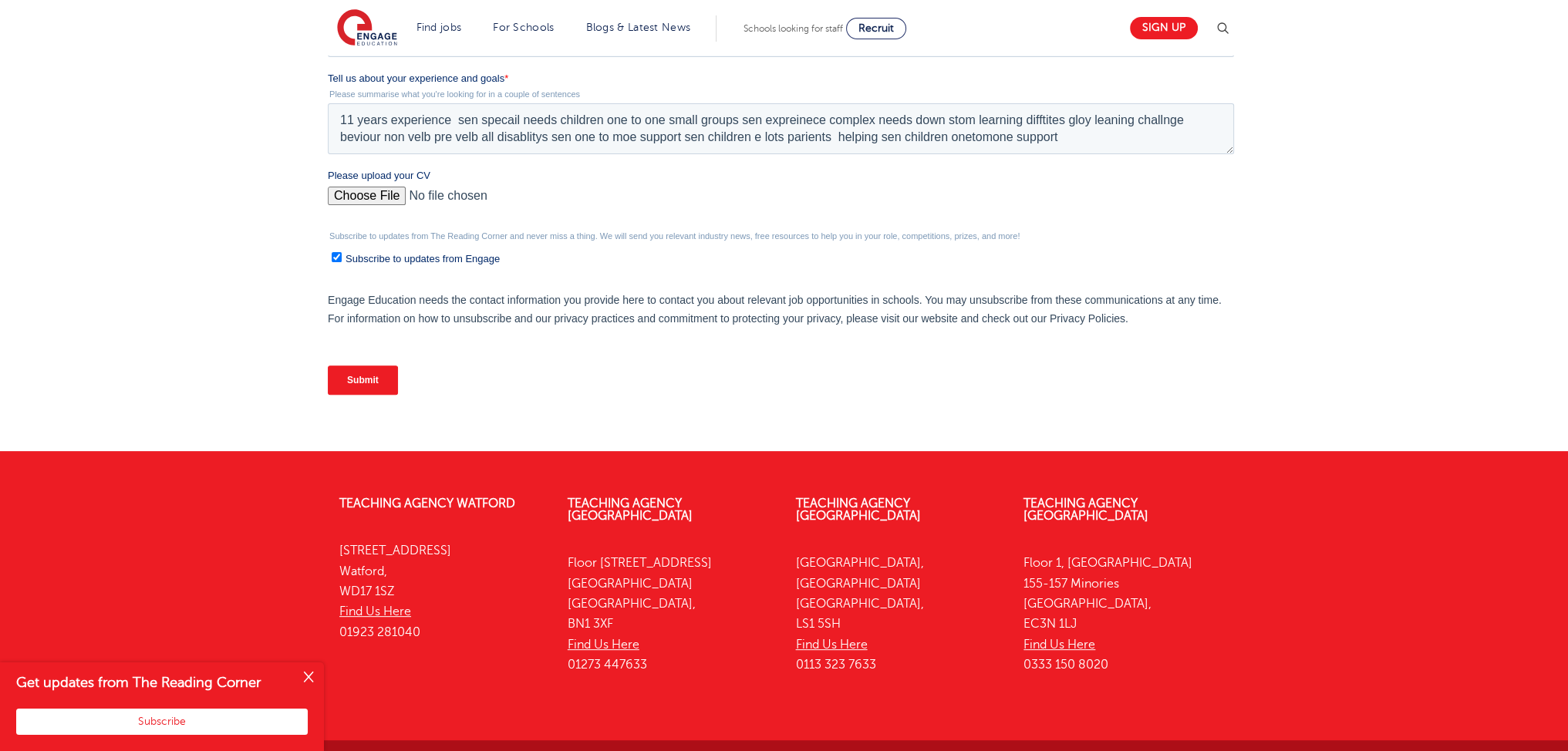
scroll to position [654, 0]
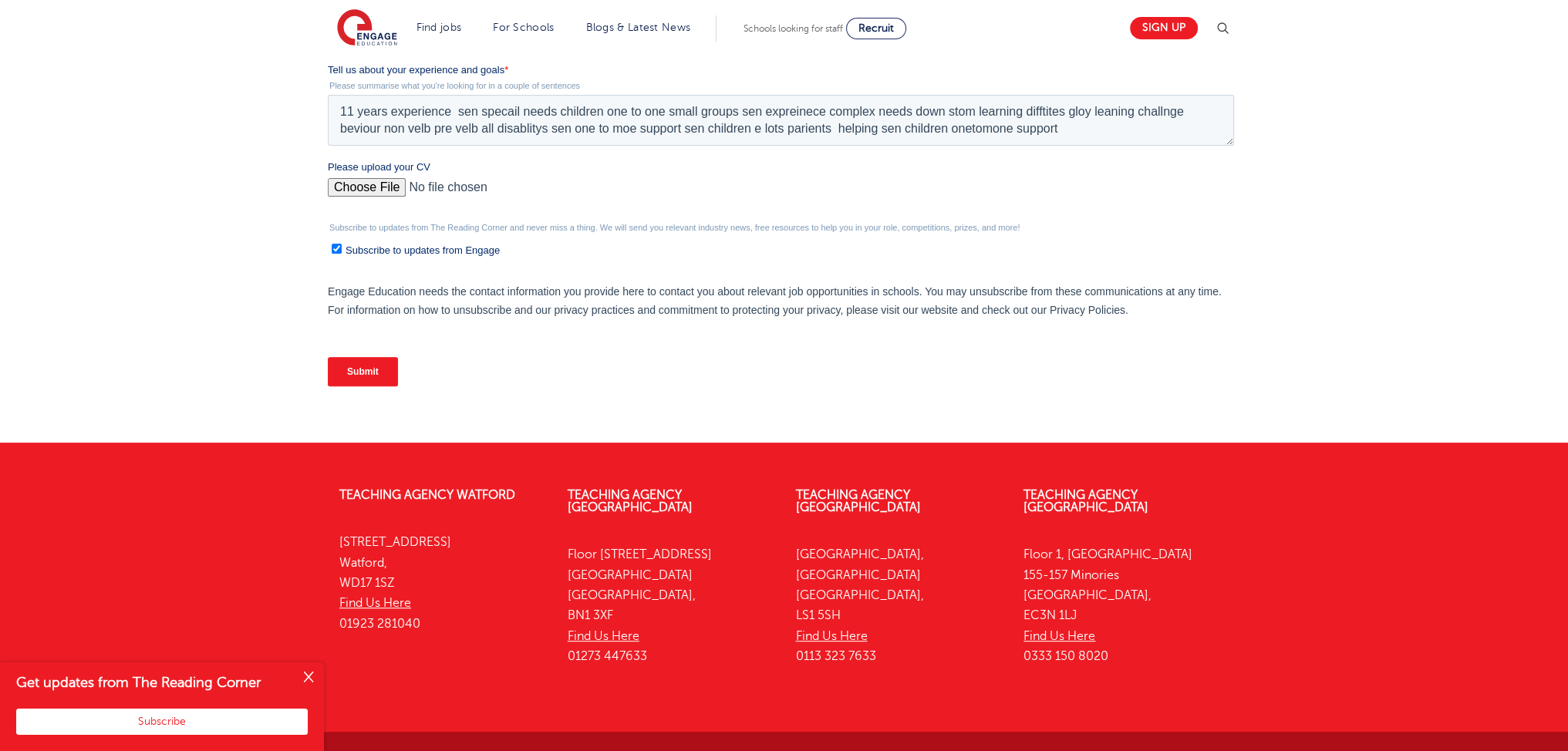
click at [371, 367] on input "Submit" at bounding box center [362, 371] width 70 height 29
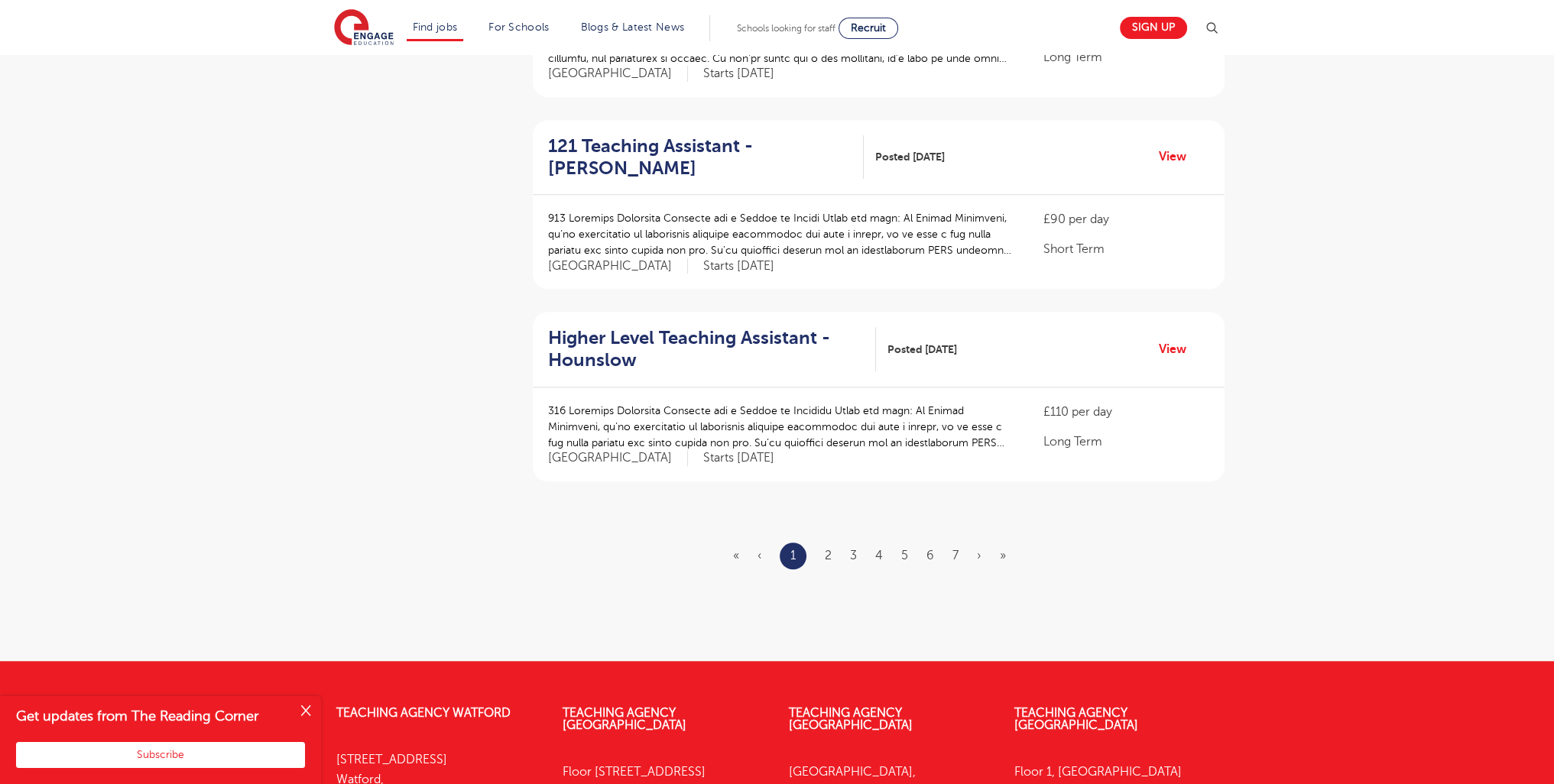
scroll to position [1682, 0]
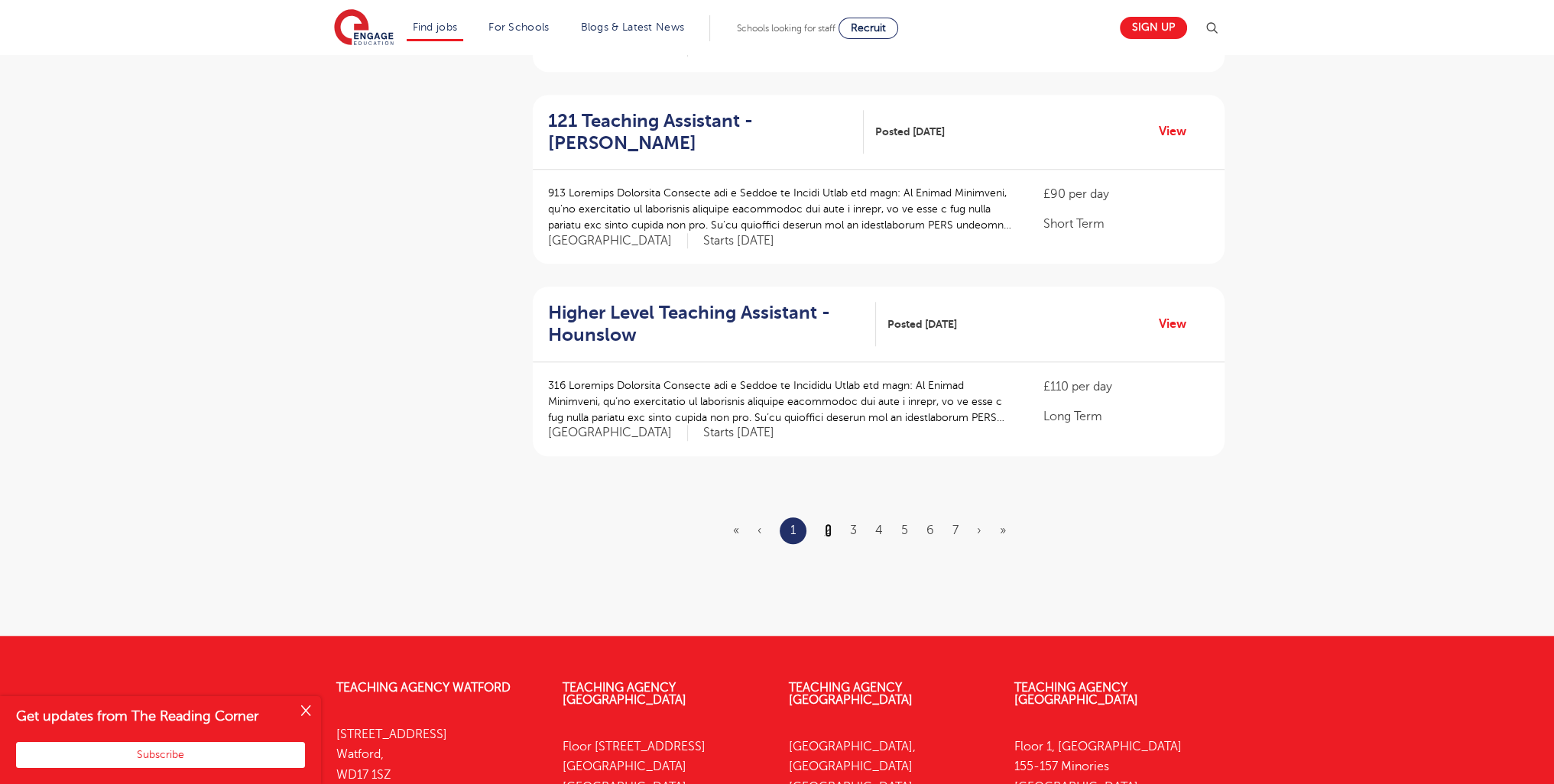
click at [827, 523] on link "2" at bounding box center [828, 530] width 6 height 14
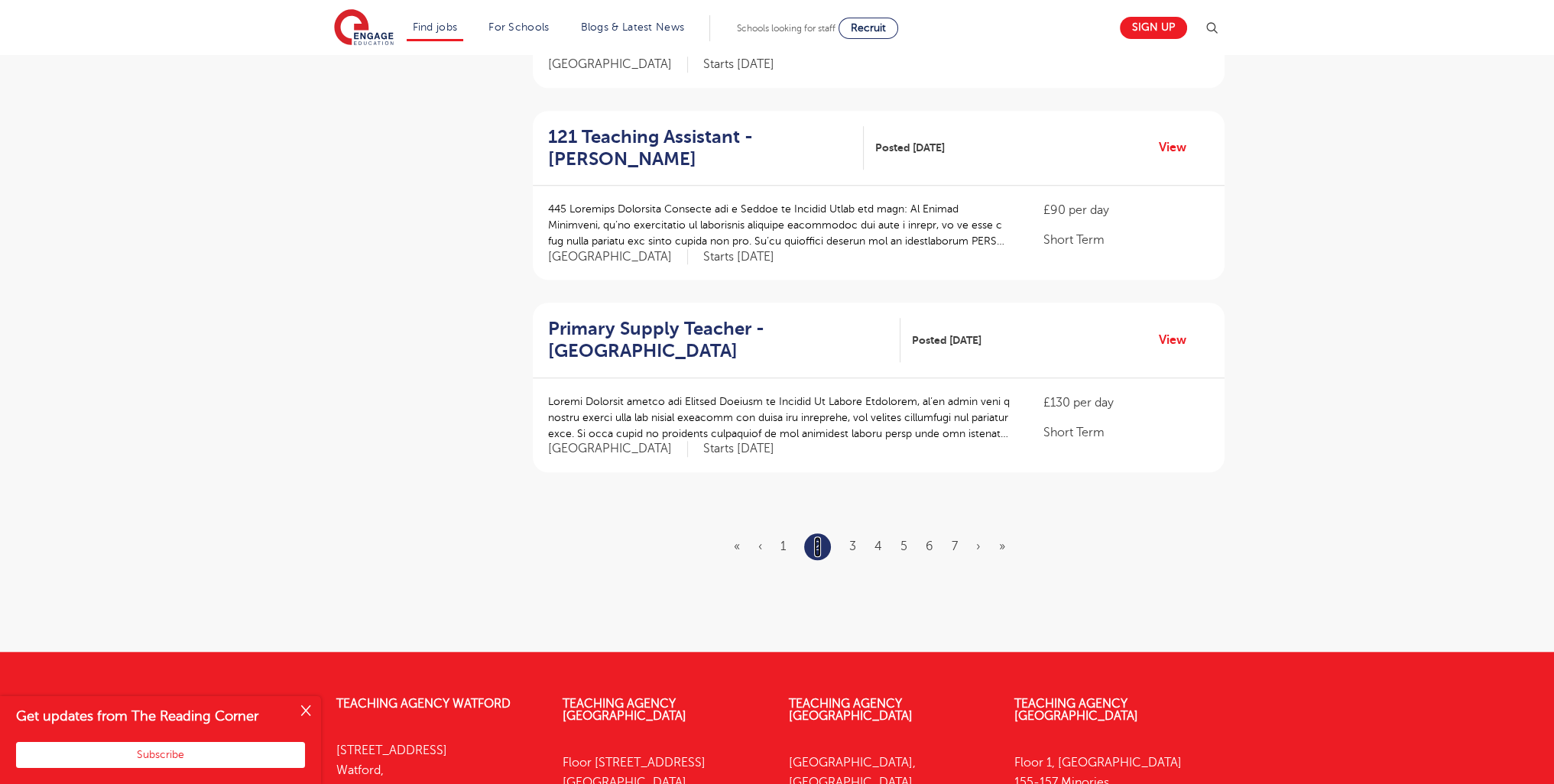
scroll to position [1646, 0]
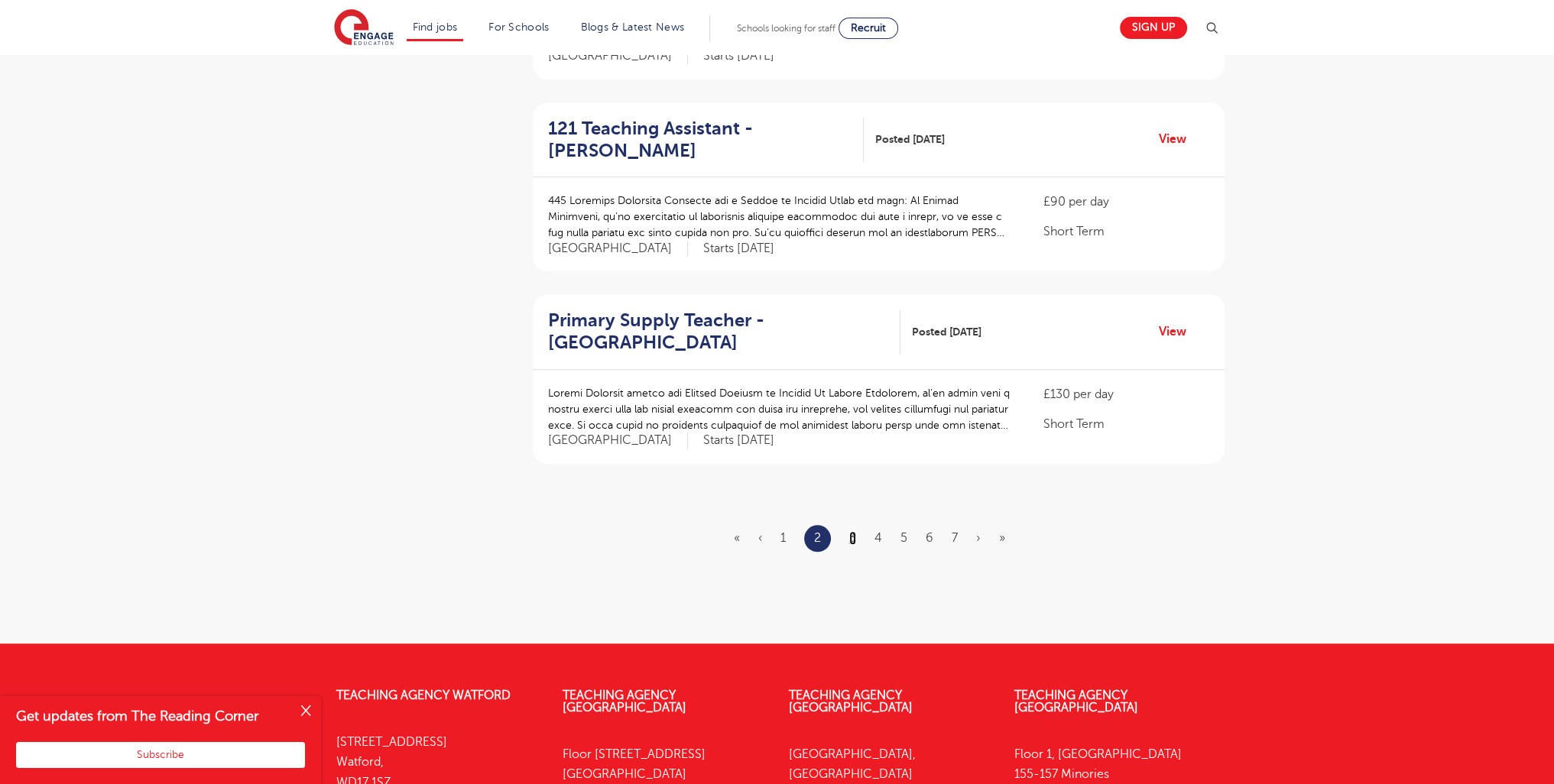
click at [857, 531] on link "3" at bounding box center [852, 537] width 6 height 14
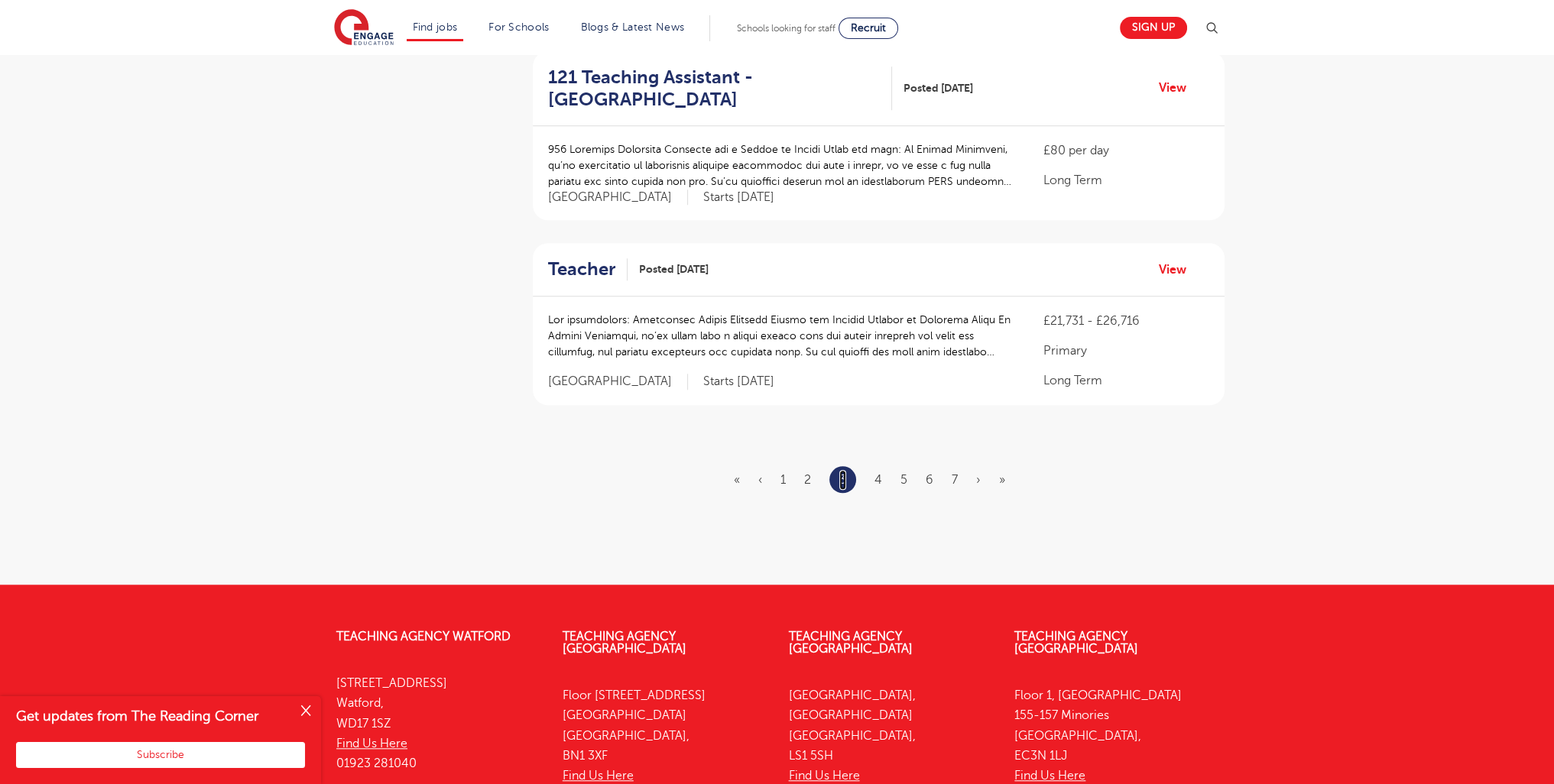
scroll to position [1707, 0]
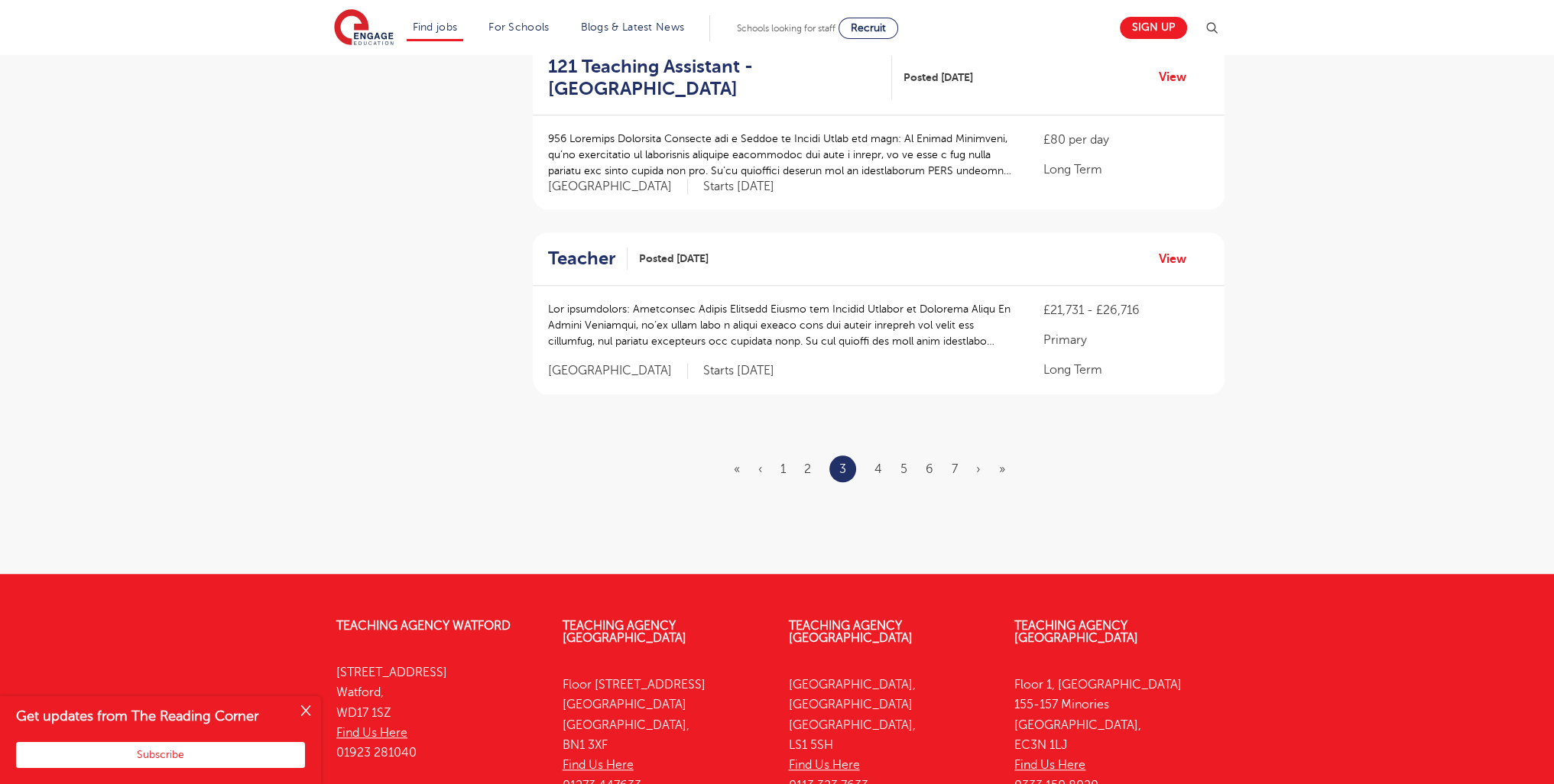
drag, startPoint x: 950, startPoint y: 444, endPoint x: 950, endPoint y: 456, distance: 12.0
click at [949, 456] on ul "« ‹ 1 2 3 4 5 6 7 › »" at bounding box center [878, 469] width 290 height 27
click at [956, 462] on link "7" at bounding box center [955, 469] width 6 height 14
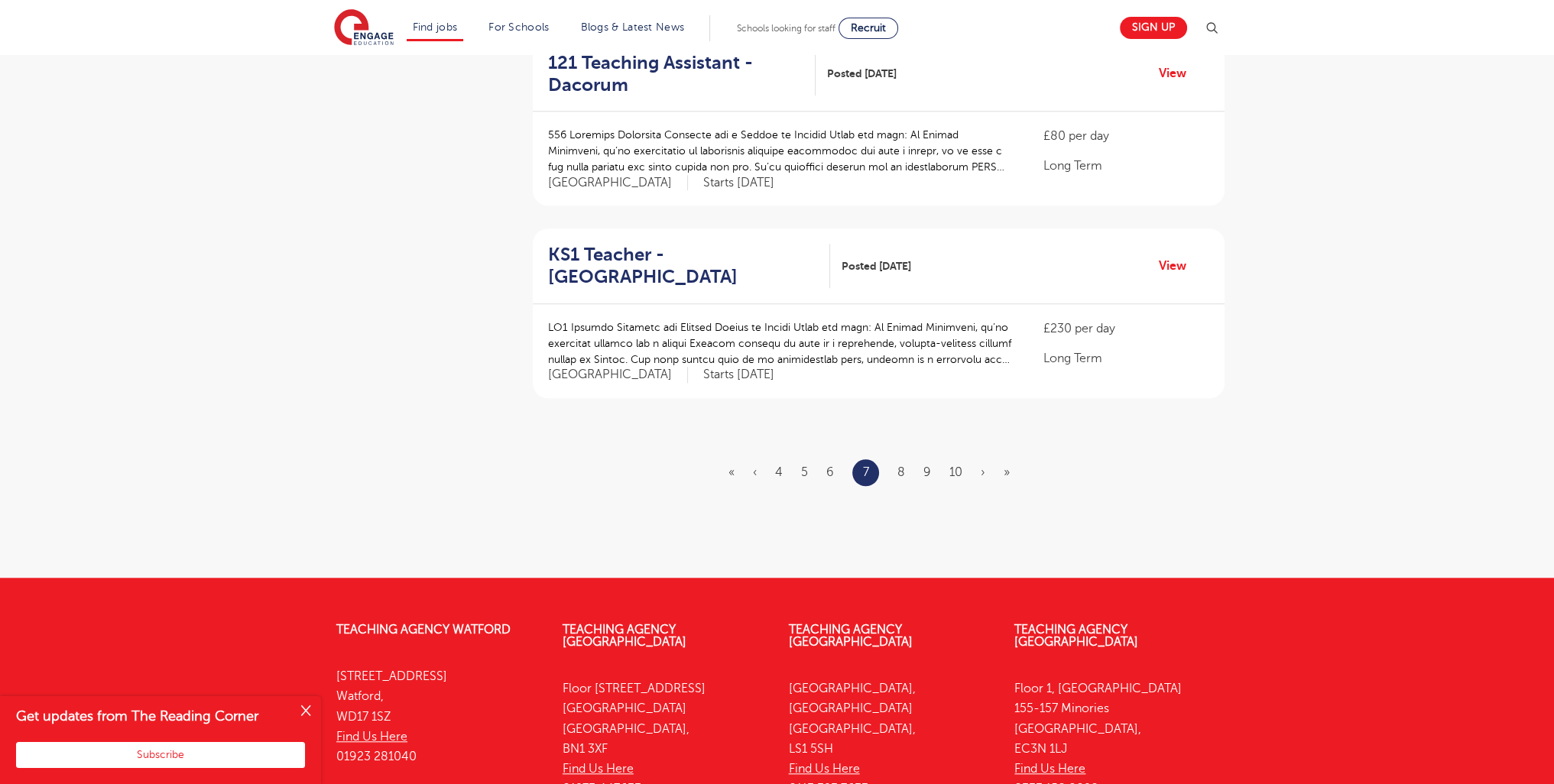
scroll to position [0, 0]
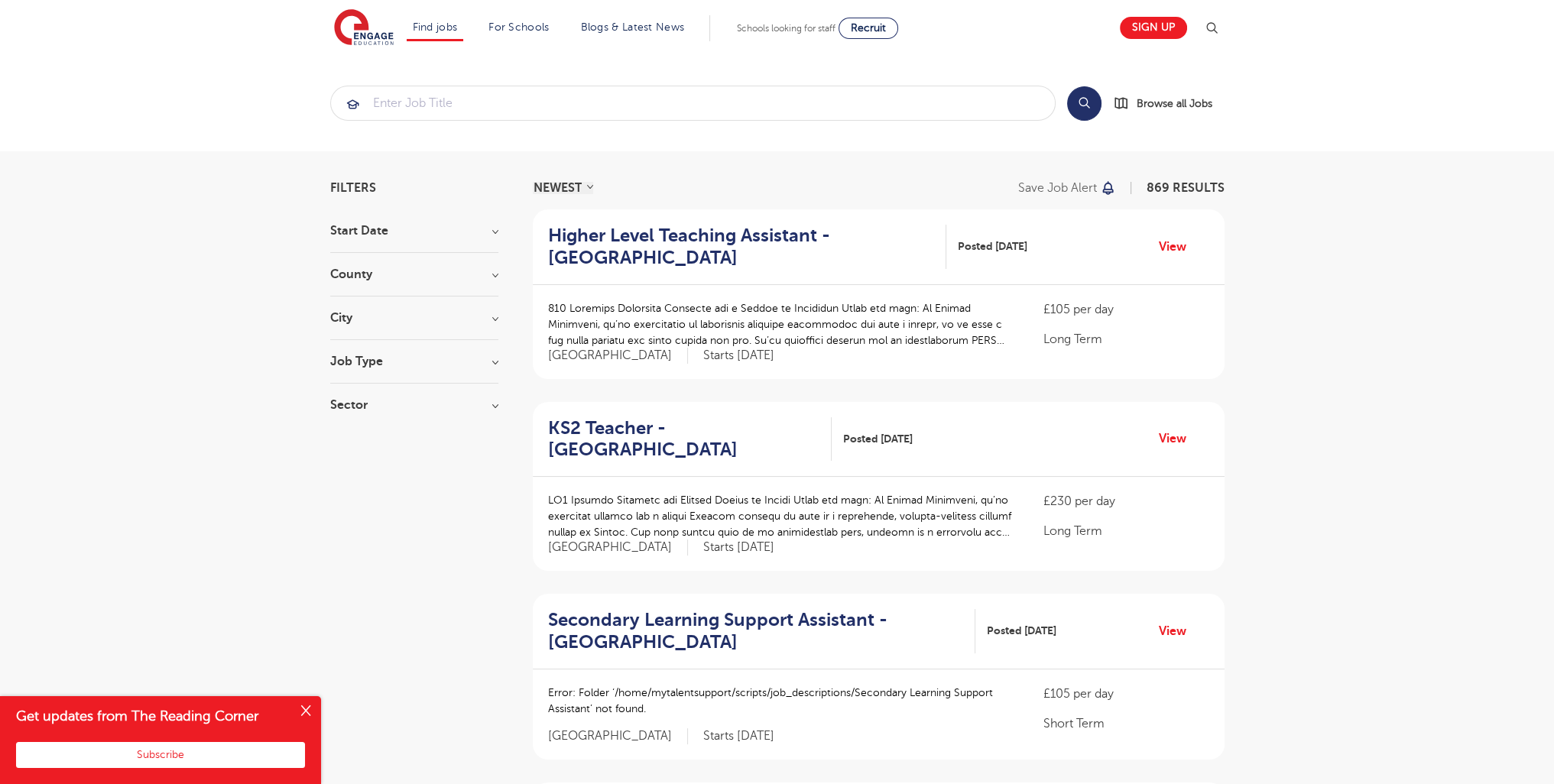
scroll to position [1754, 0]
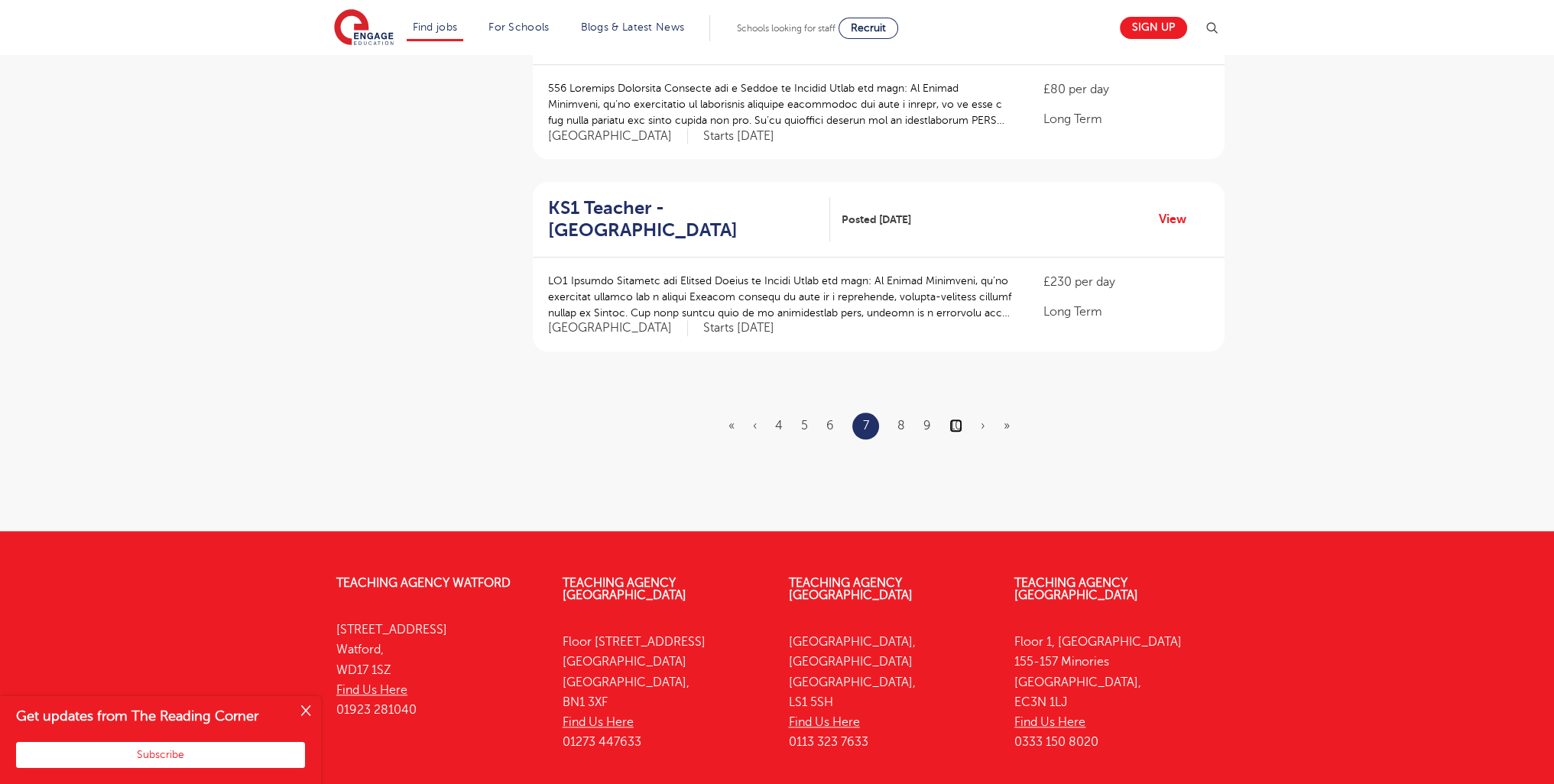
click at [959, 419] on link "10" at bounding box center [956, 425] width 13 height 14
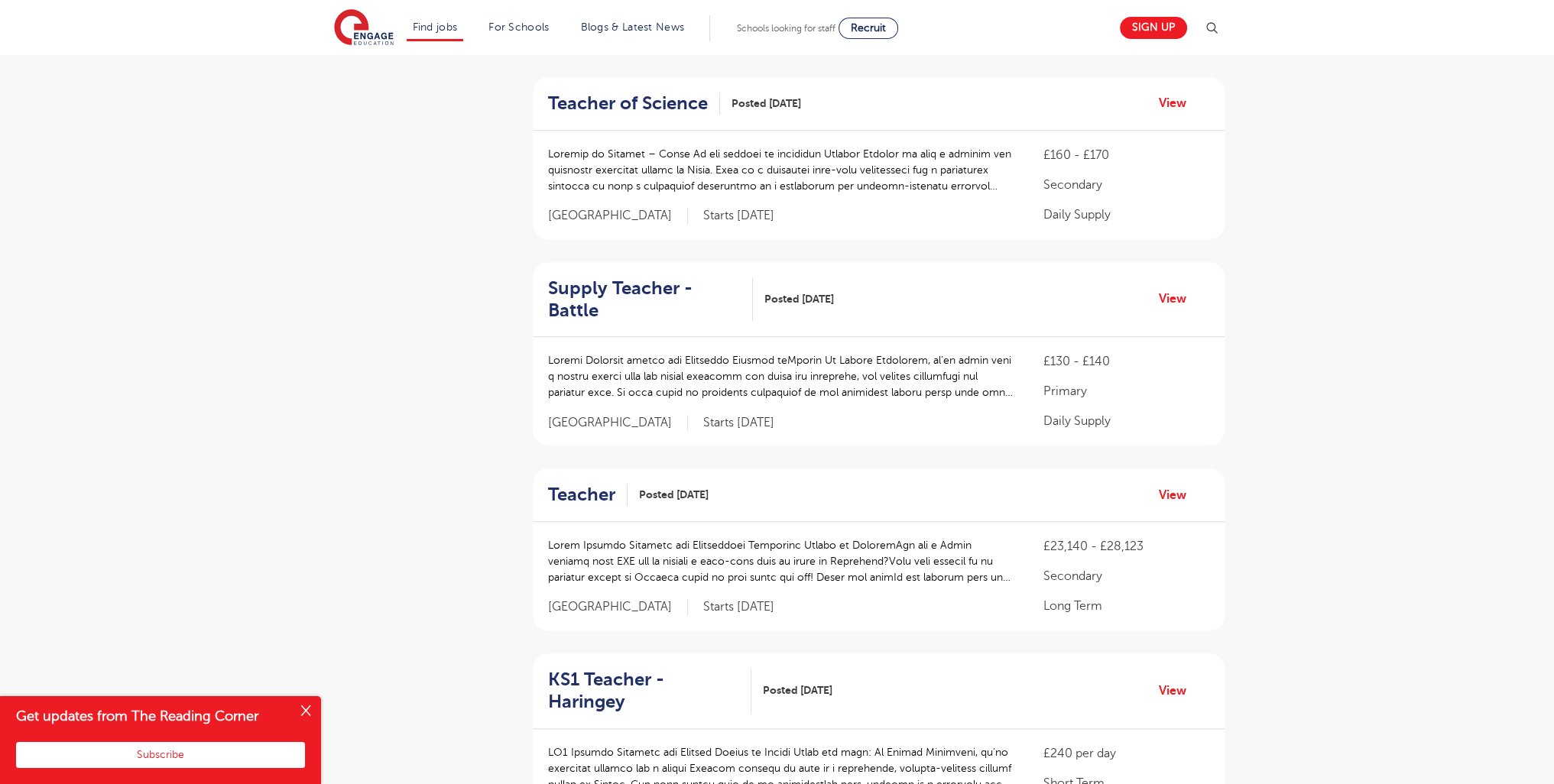
scroll to position [1856, 0]
